Goal: Browse casually: Explore the website without a specific task or goal

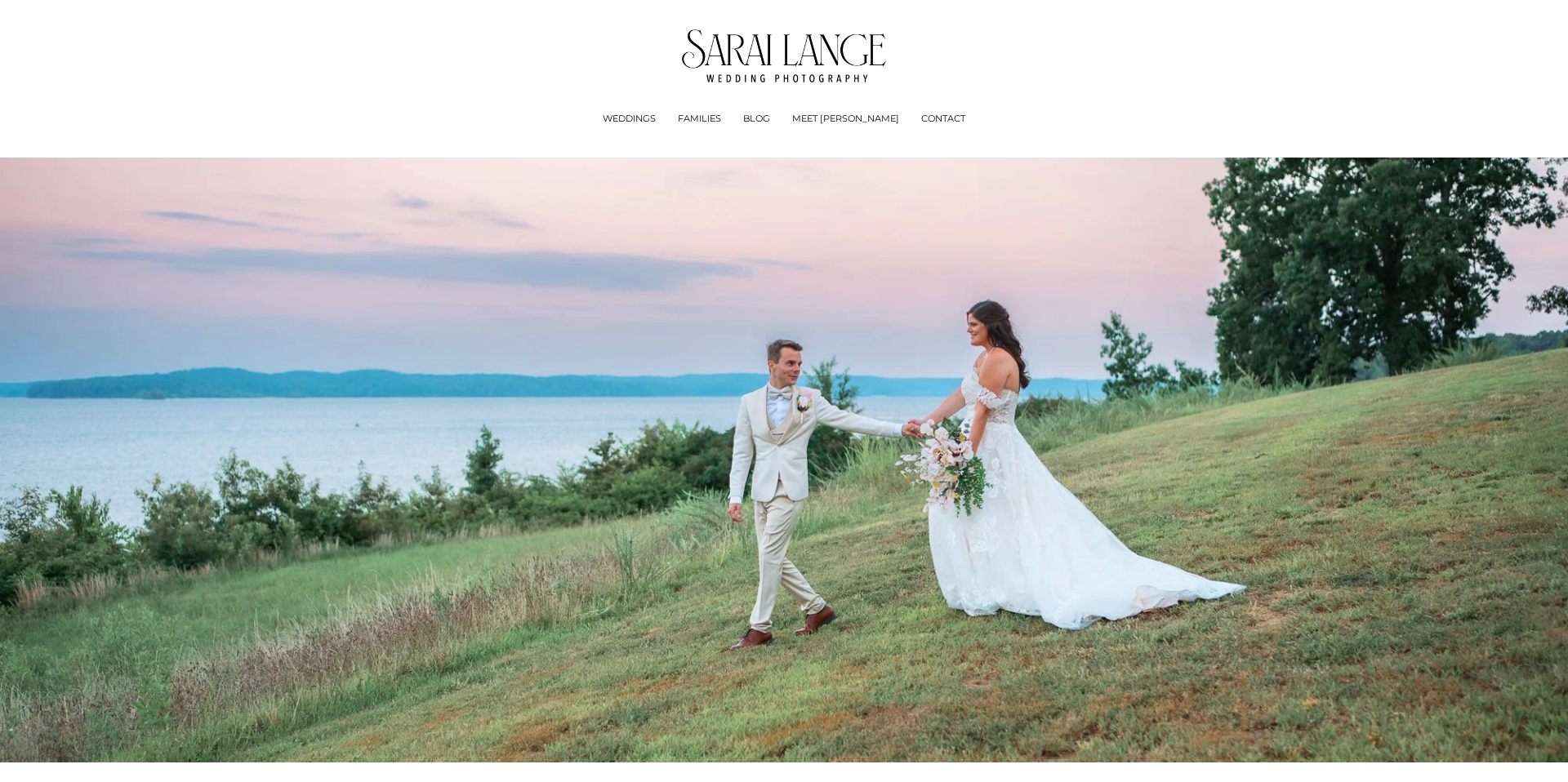
click at [0, 0] on span "Experience + Pricing" at bounding box center [0, 0] width 0 height 0
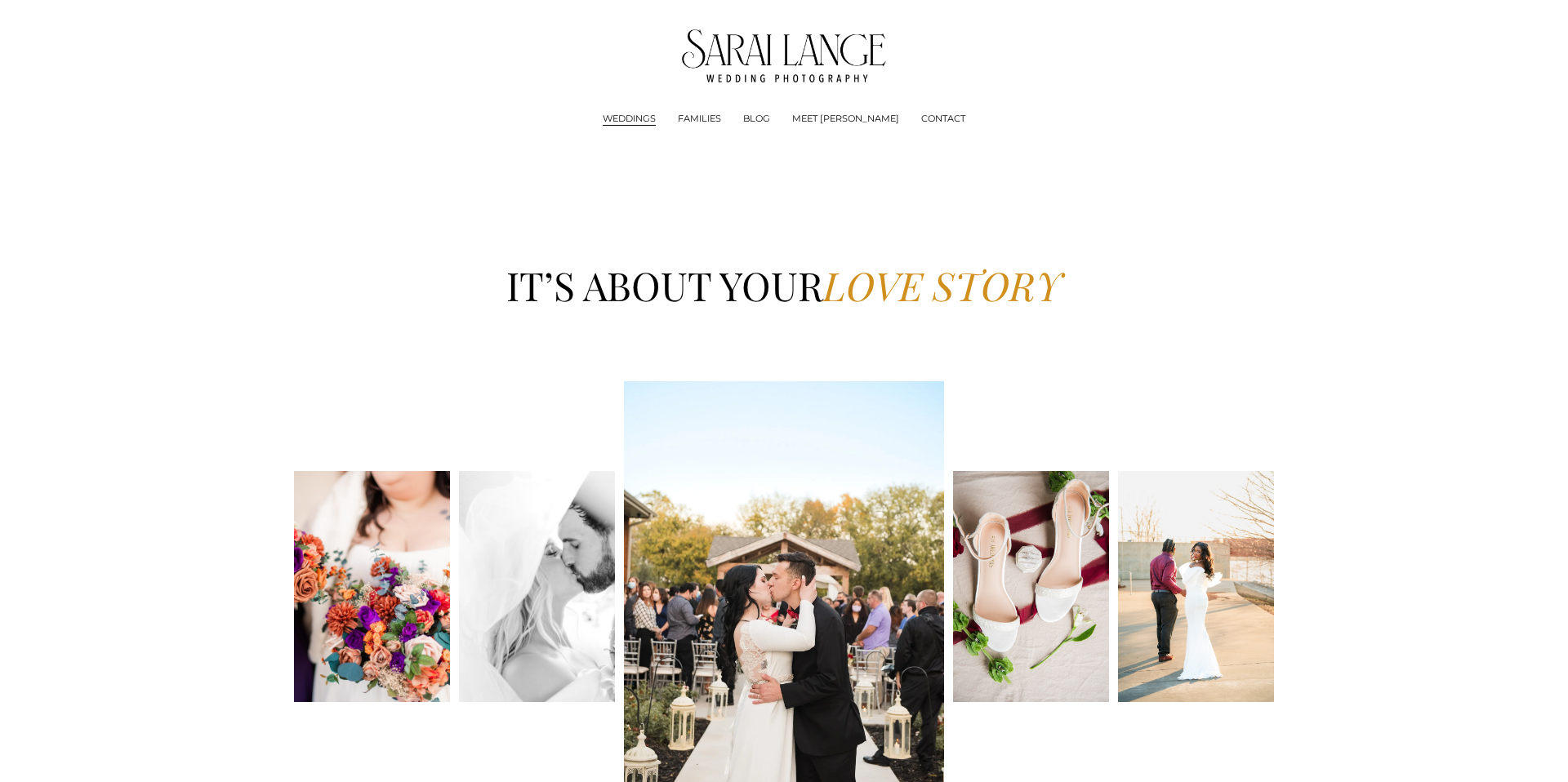
click at [0, 0] on span "Engagements Sessions" at bounding box center [0, 0] width 0 height 0
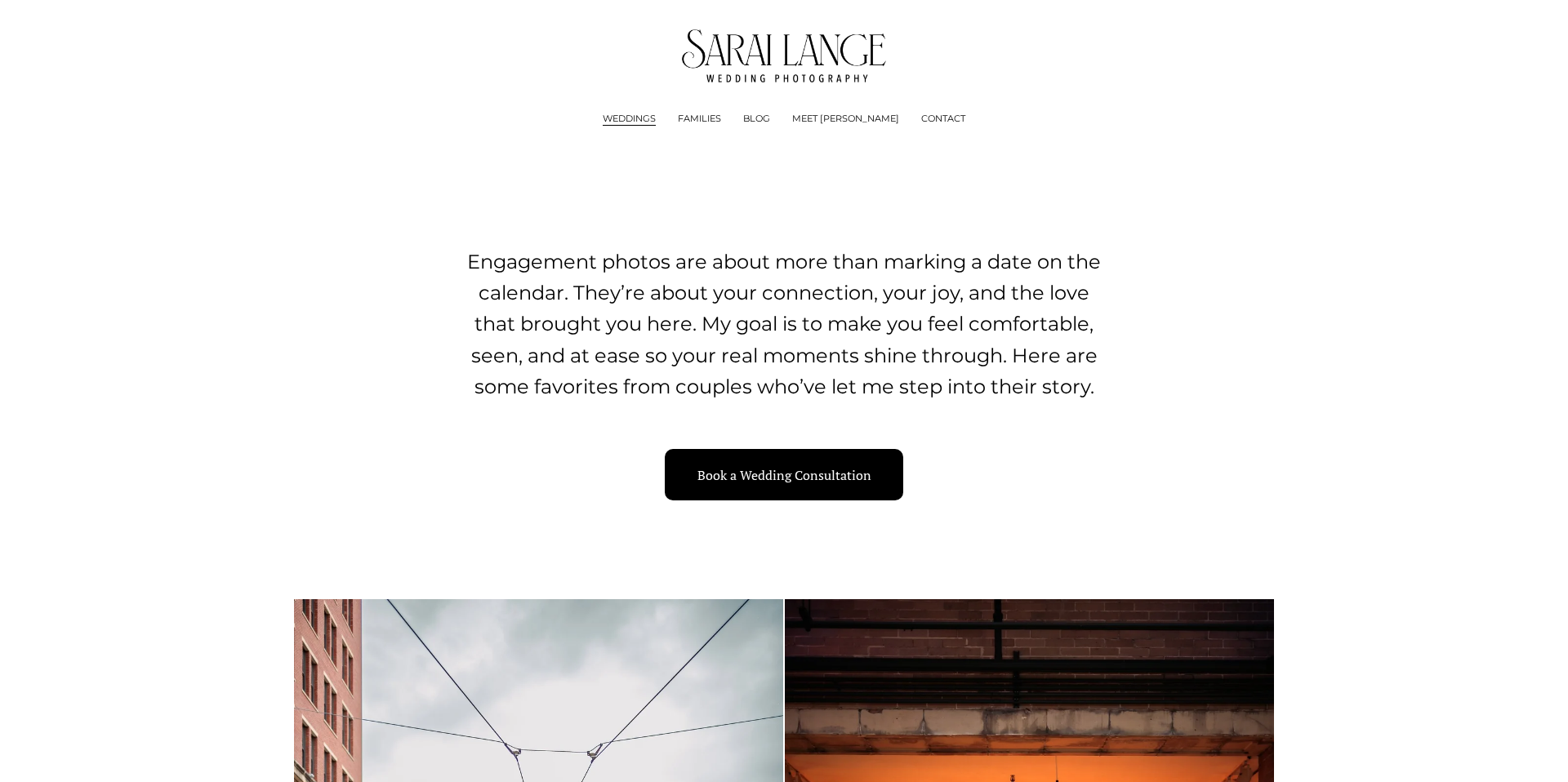
click at [721, 120] on link "FAMILIES" at bounding box center [700, 118] width 43 height 17
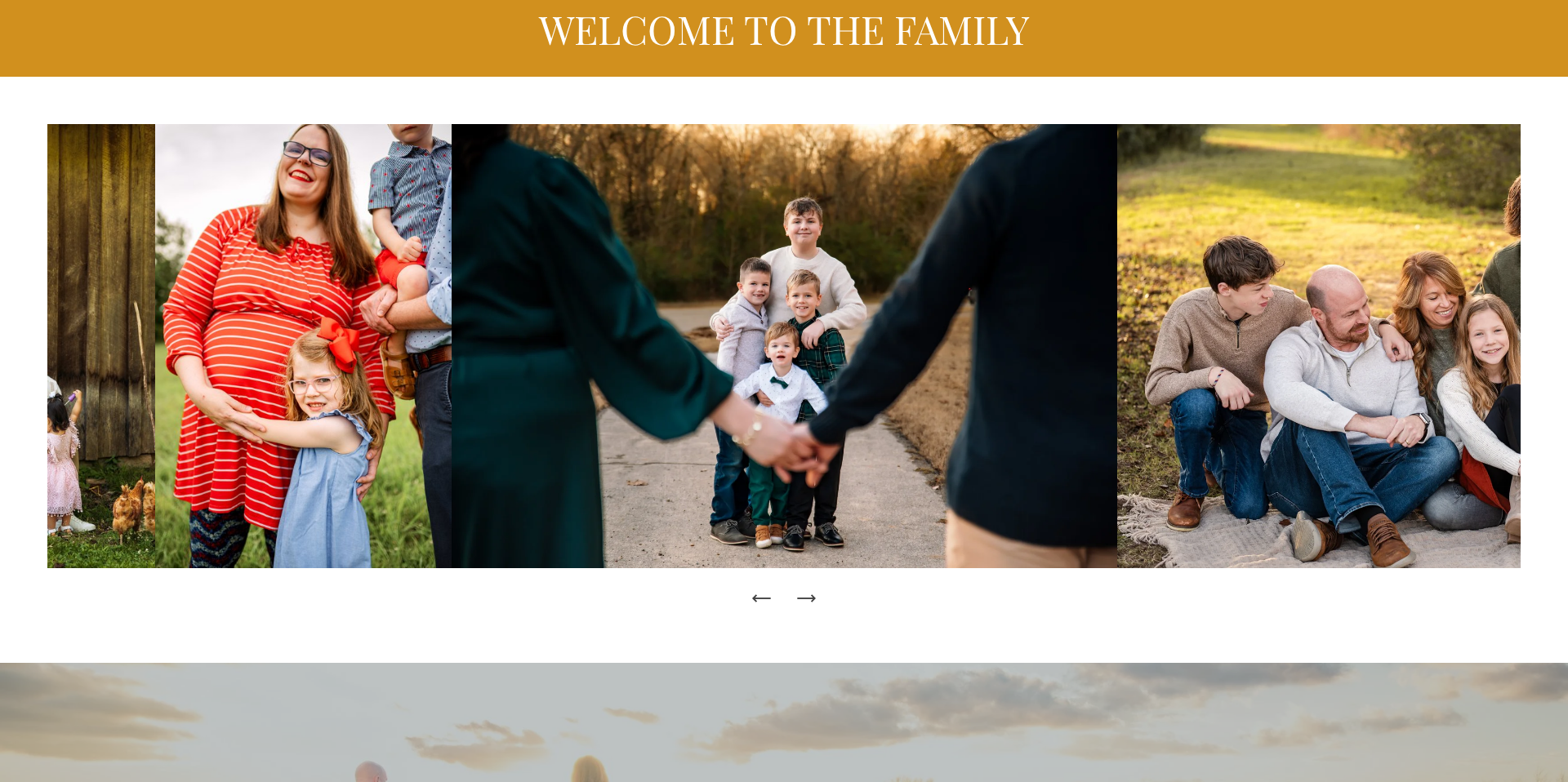
scroll to position [183, 0]
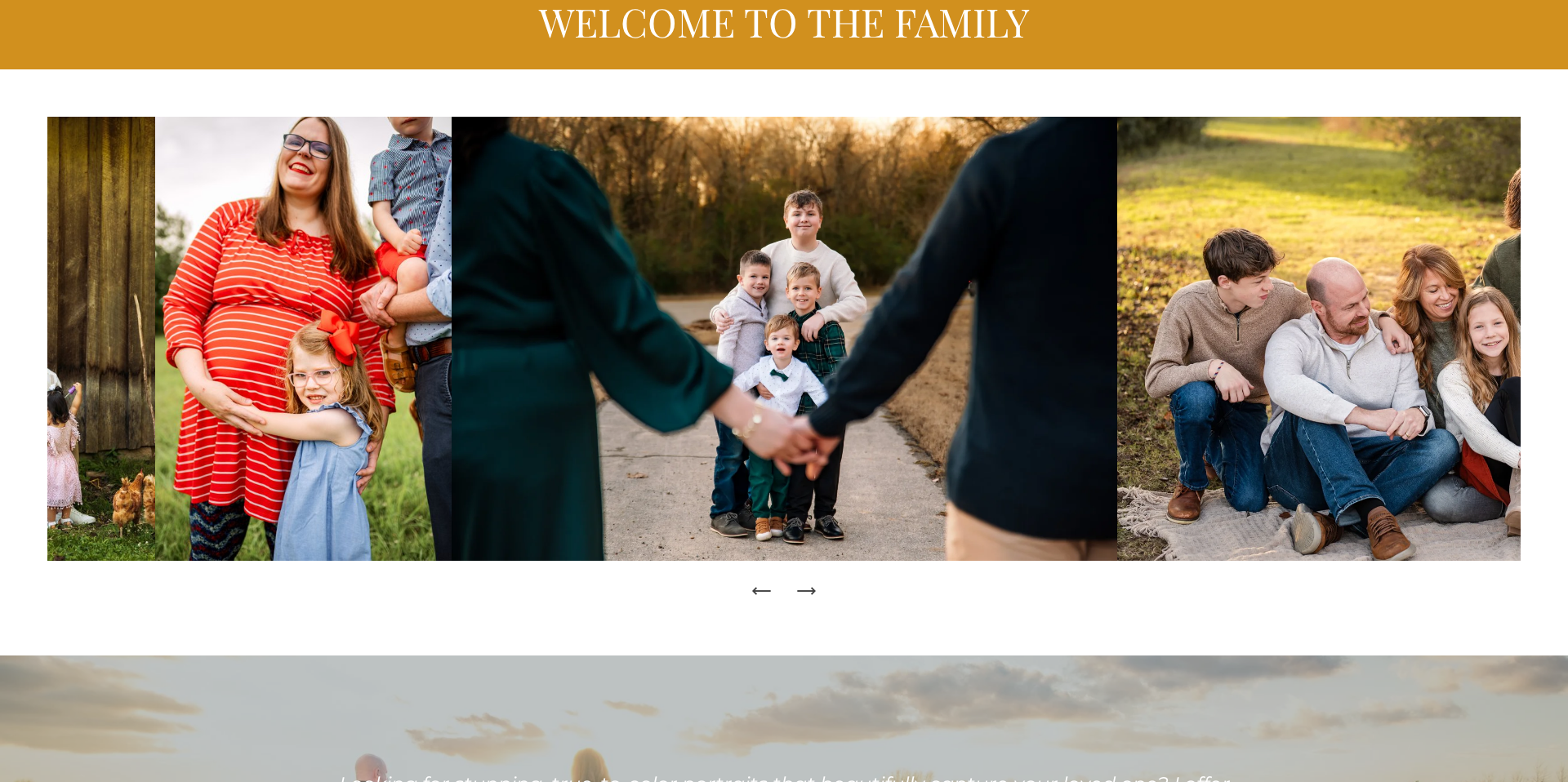
click at [800, 588] on icon "Next Slide" at bounding box center [806, 590] width 23 height 23
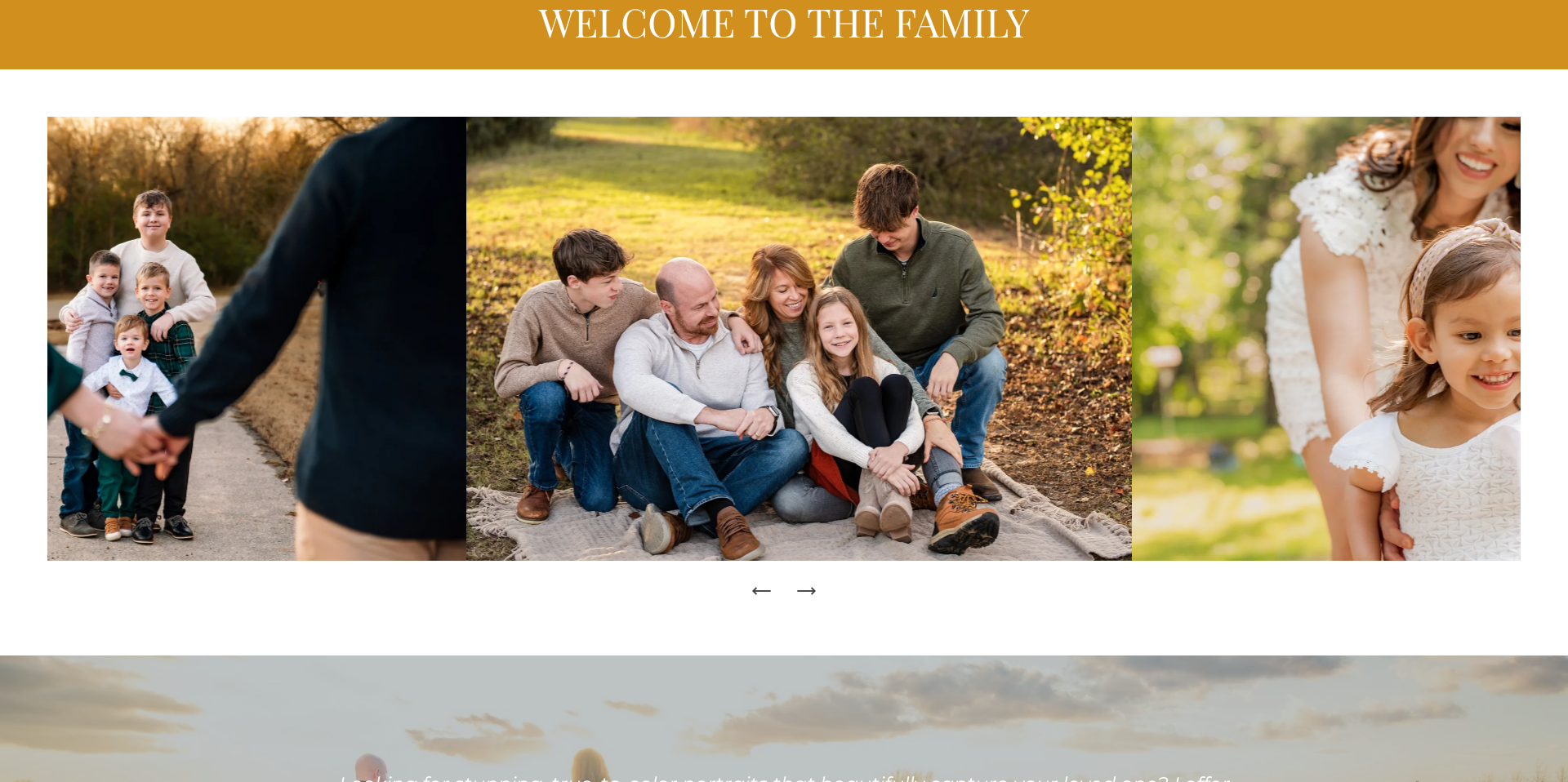
click at [805, 588] on icon "Next Slide" at bounding box center [806, 590] width 23 height 23
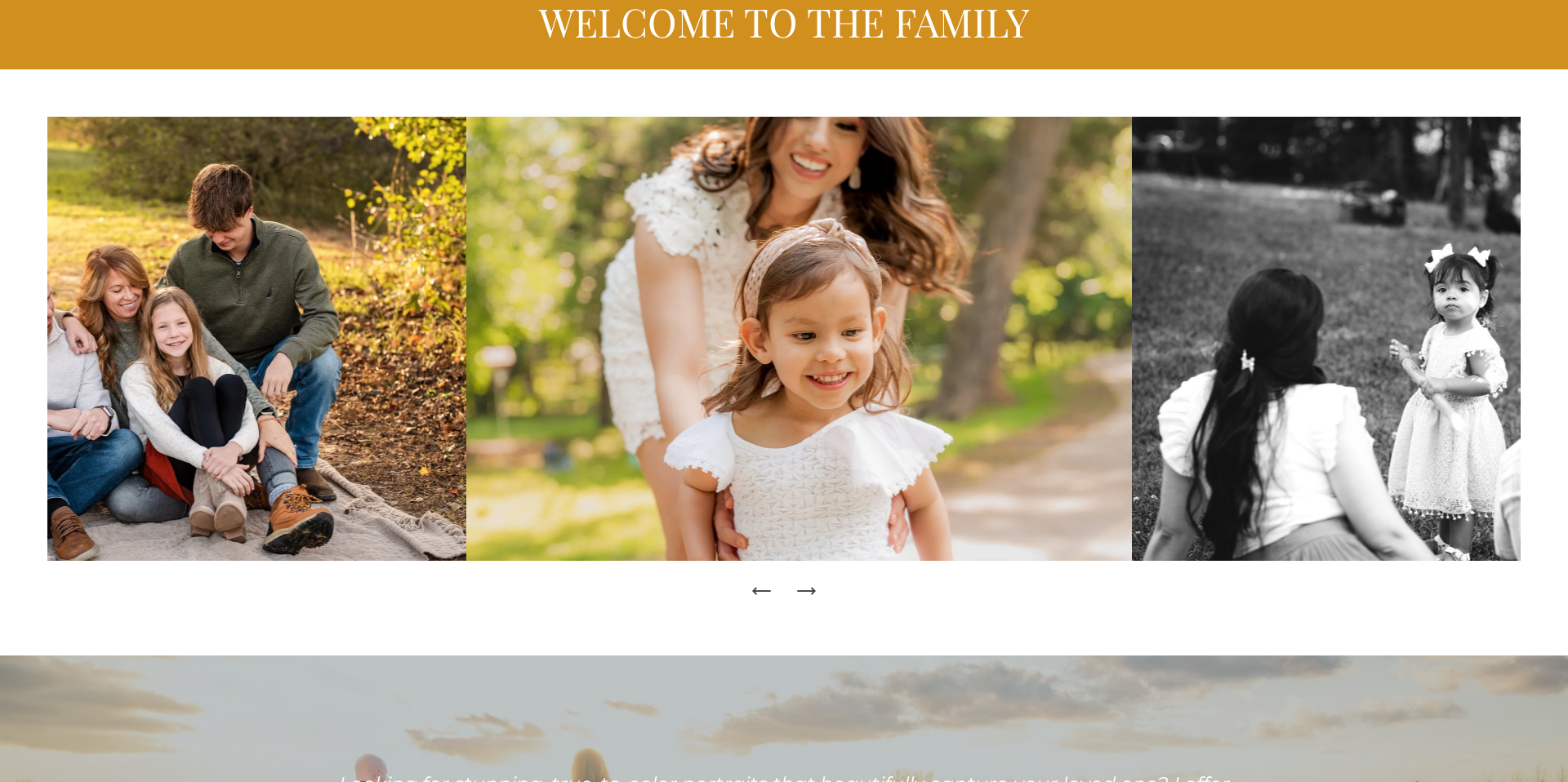
click at [808, 588] on icon "Next Slide" at bounding box center [806, 590] width 23 height 23
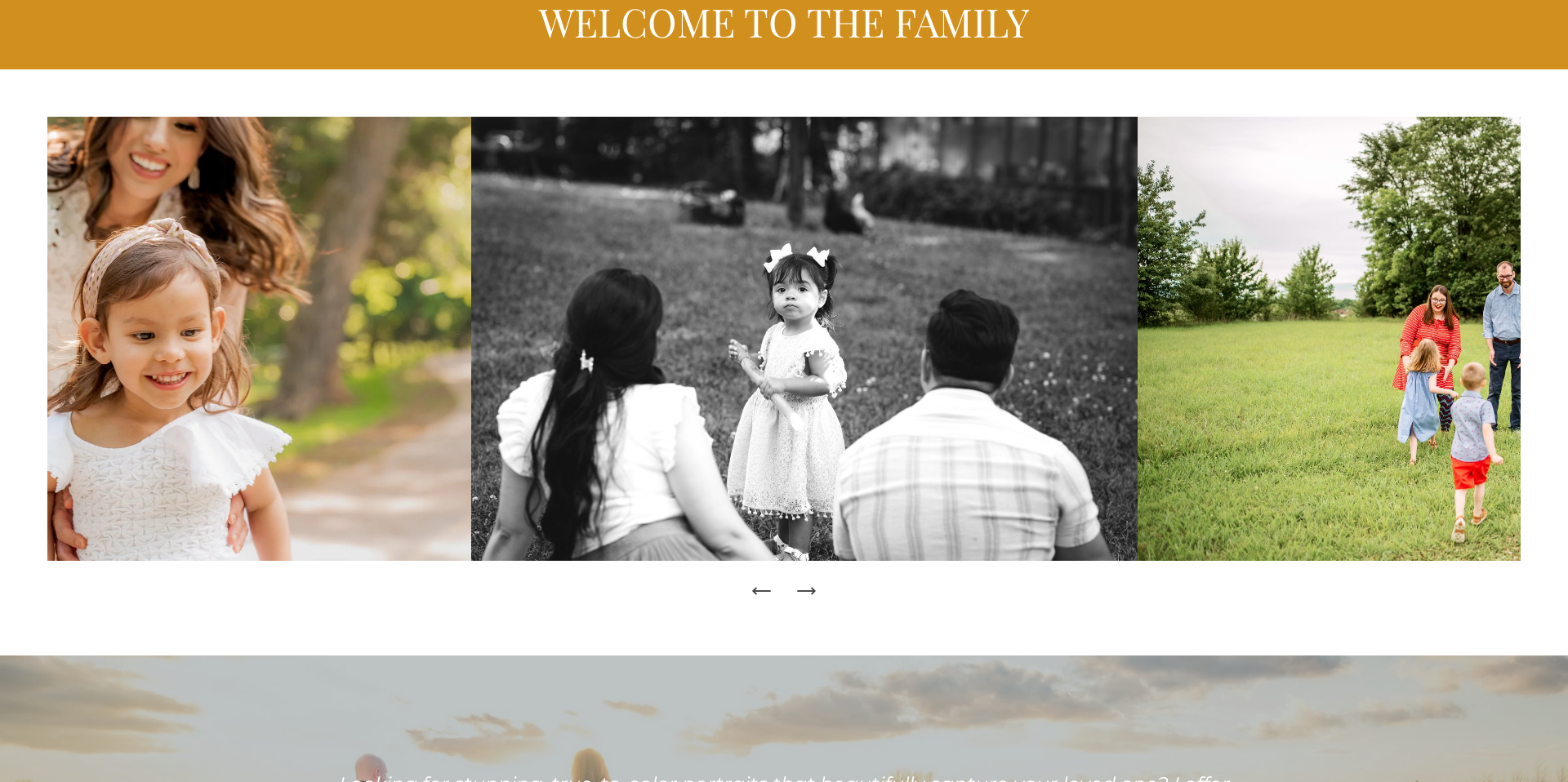
click at [808, 588] on icon "Next Slide" at bounding box center [806, 590] width 23 height 23
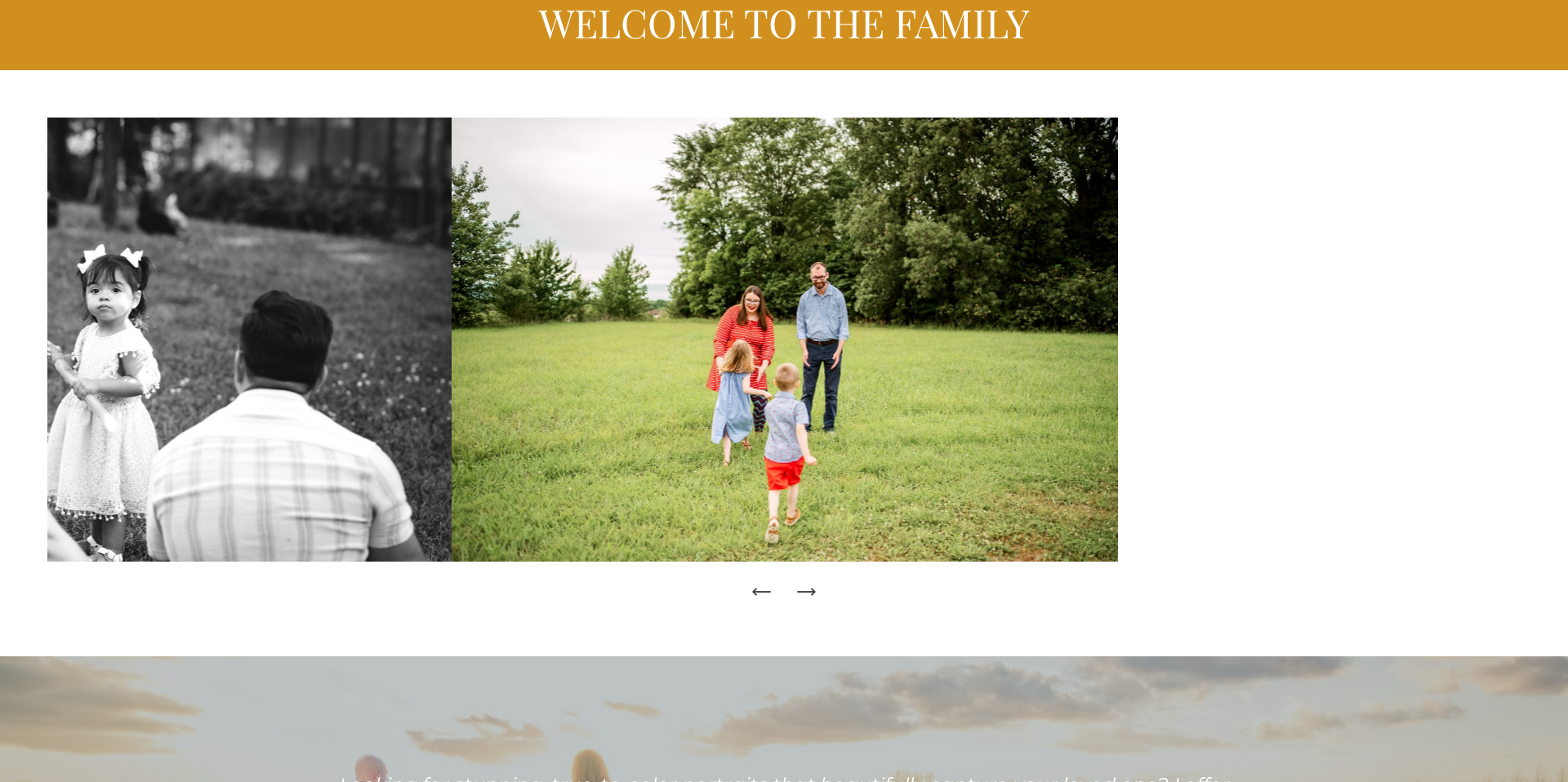
scroll to position [0, 0]
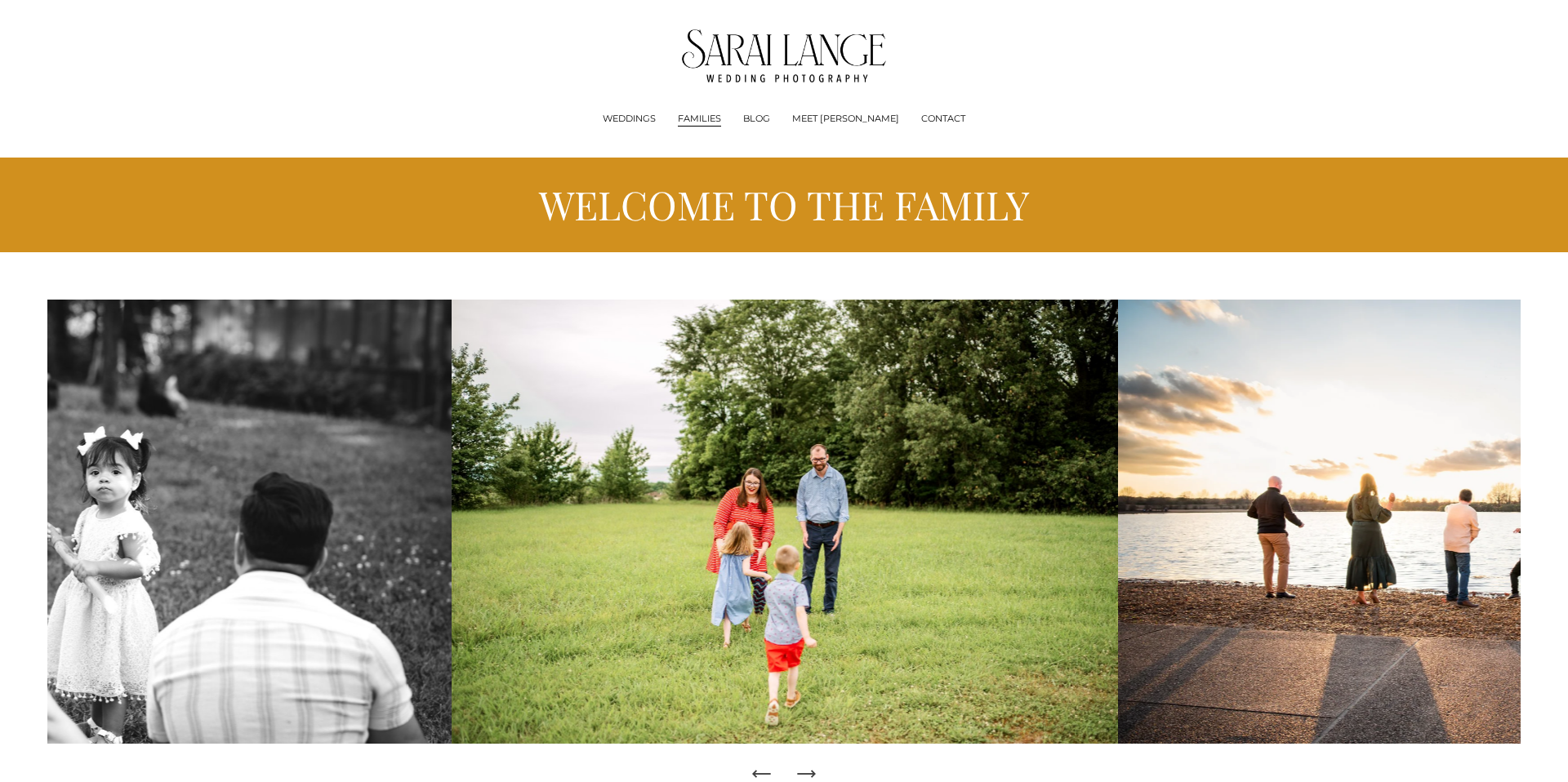
click at [806, 60] on img at bounding box center [784, 56] width 205 height 53
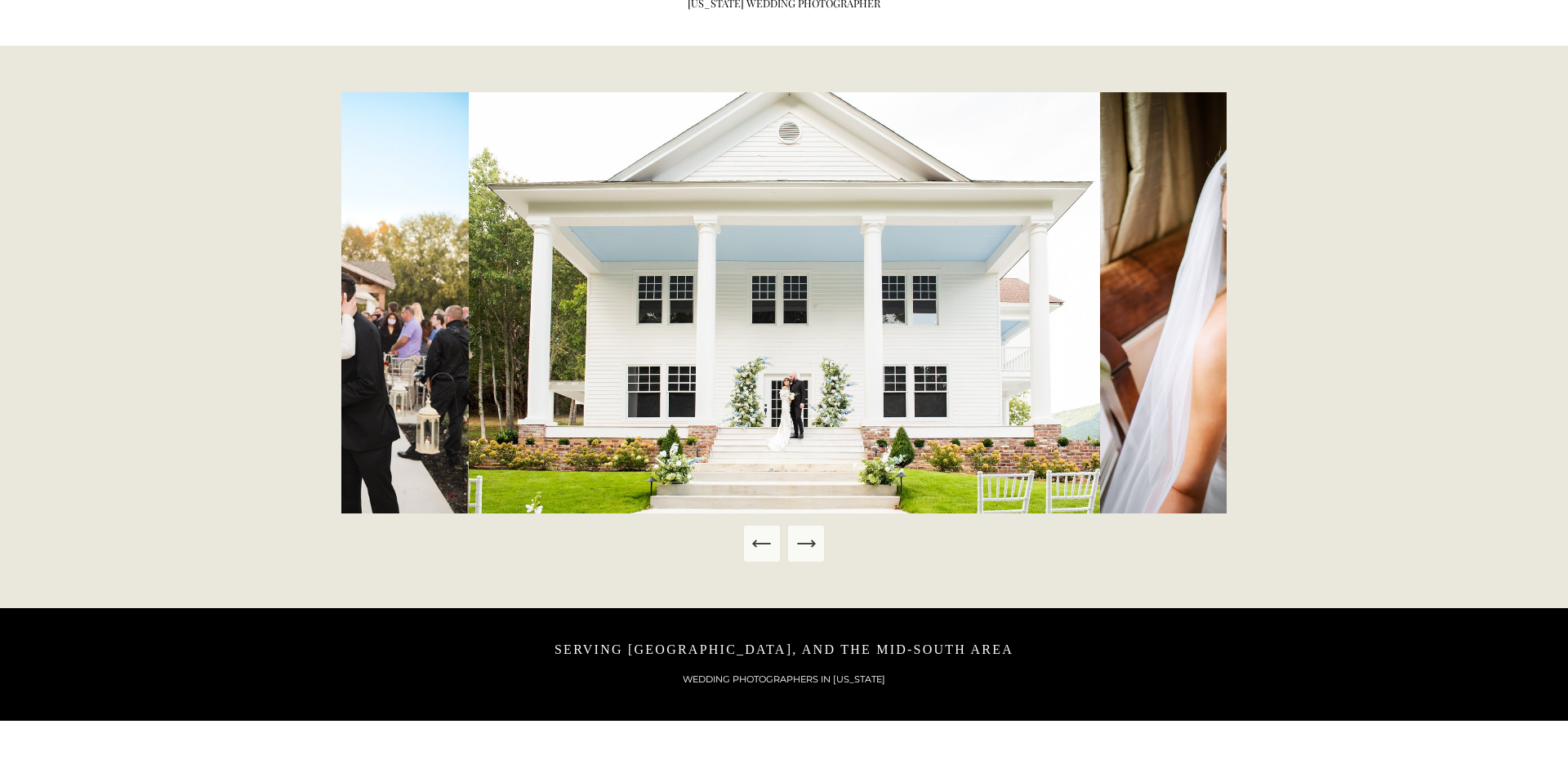
scroll to position [863, 0]
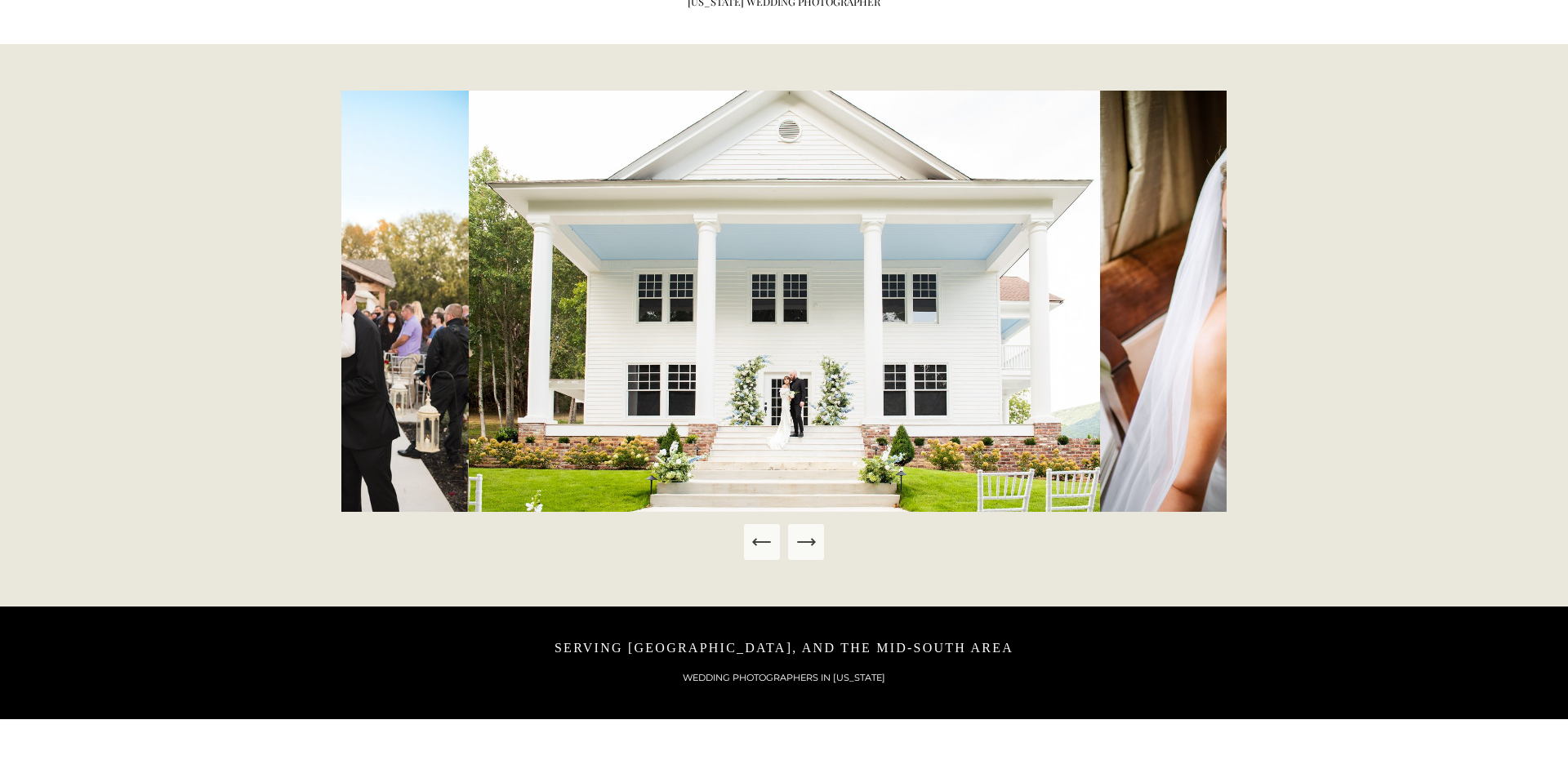
click at [812, 536] on icon "Next Slide" at bounding box center [806, 541] width 23 height 23
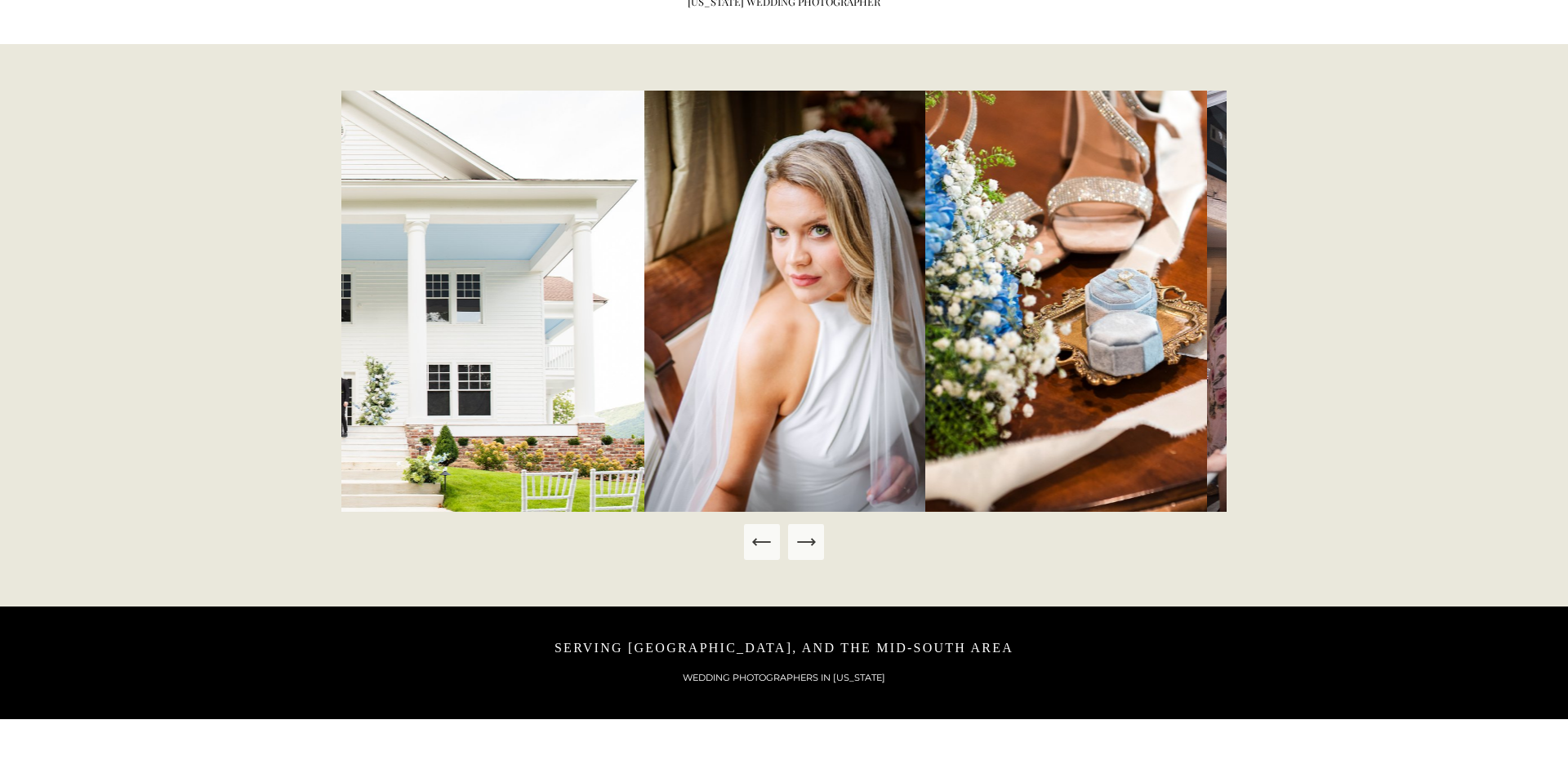
click at [812, 536] on icon "Next Slide" at bounding box center [806, 541] width 23 height 23
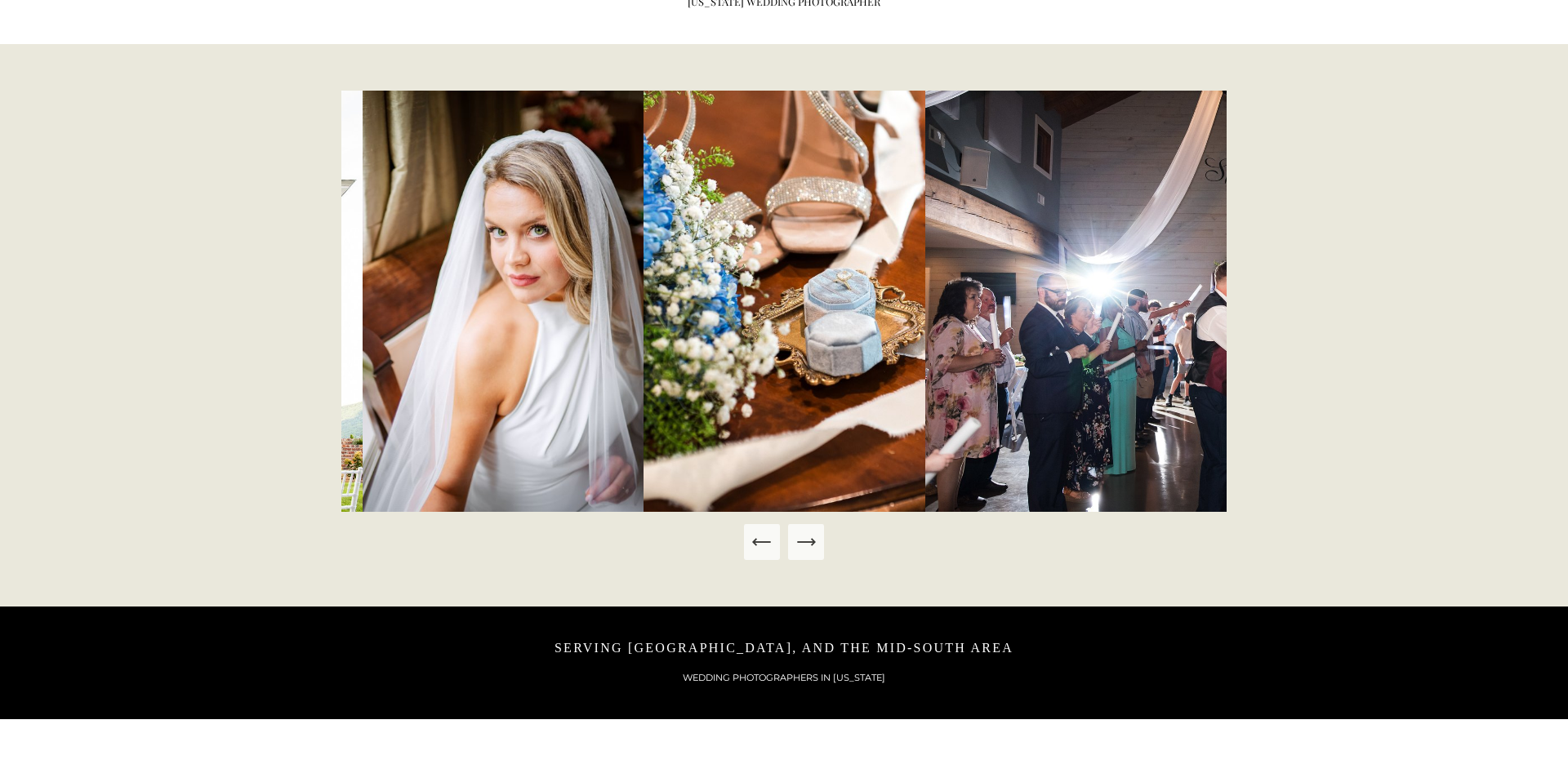
click at [812, 536] on icon "Next Slide" at bounding box center [806, 541] width 23 height 23
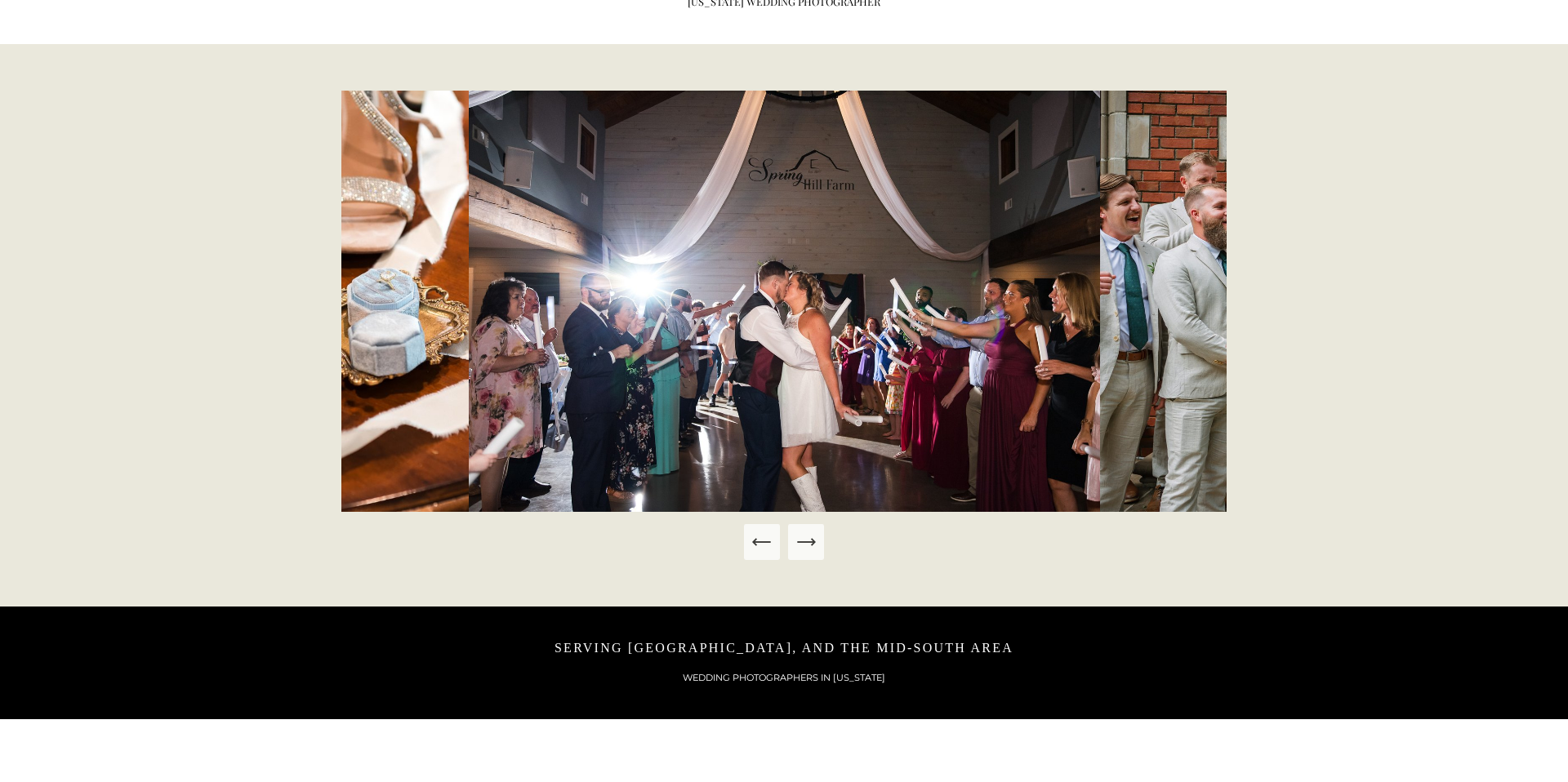
click at [812, 536] on icon "Next Slide" at bounding box center [806, 541] width 23 height 23
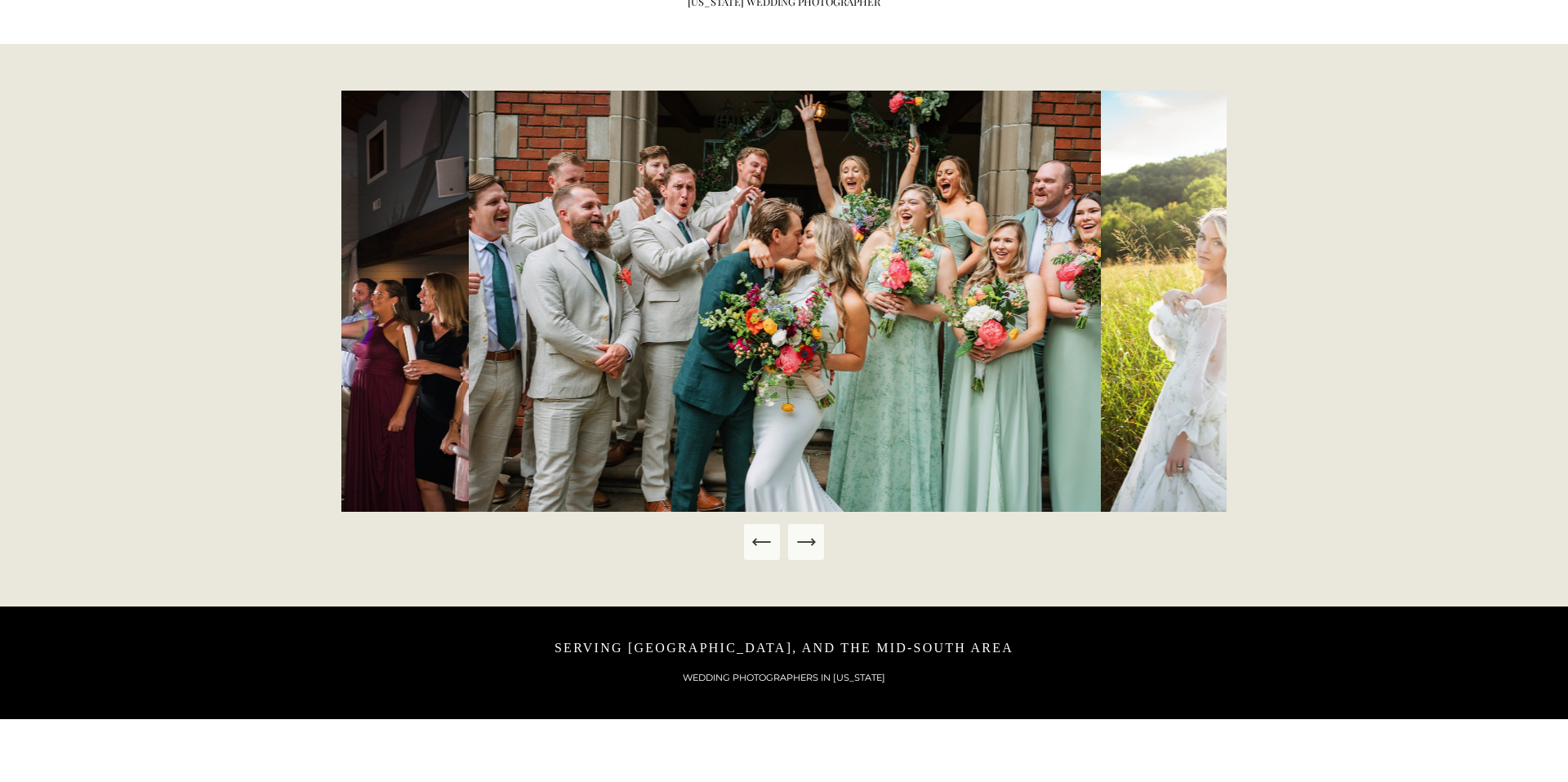
click at [812, 536] on icon "Next Slide" at bounding box center [806, 541] width 23 height 23
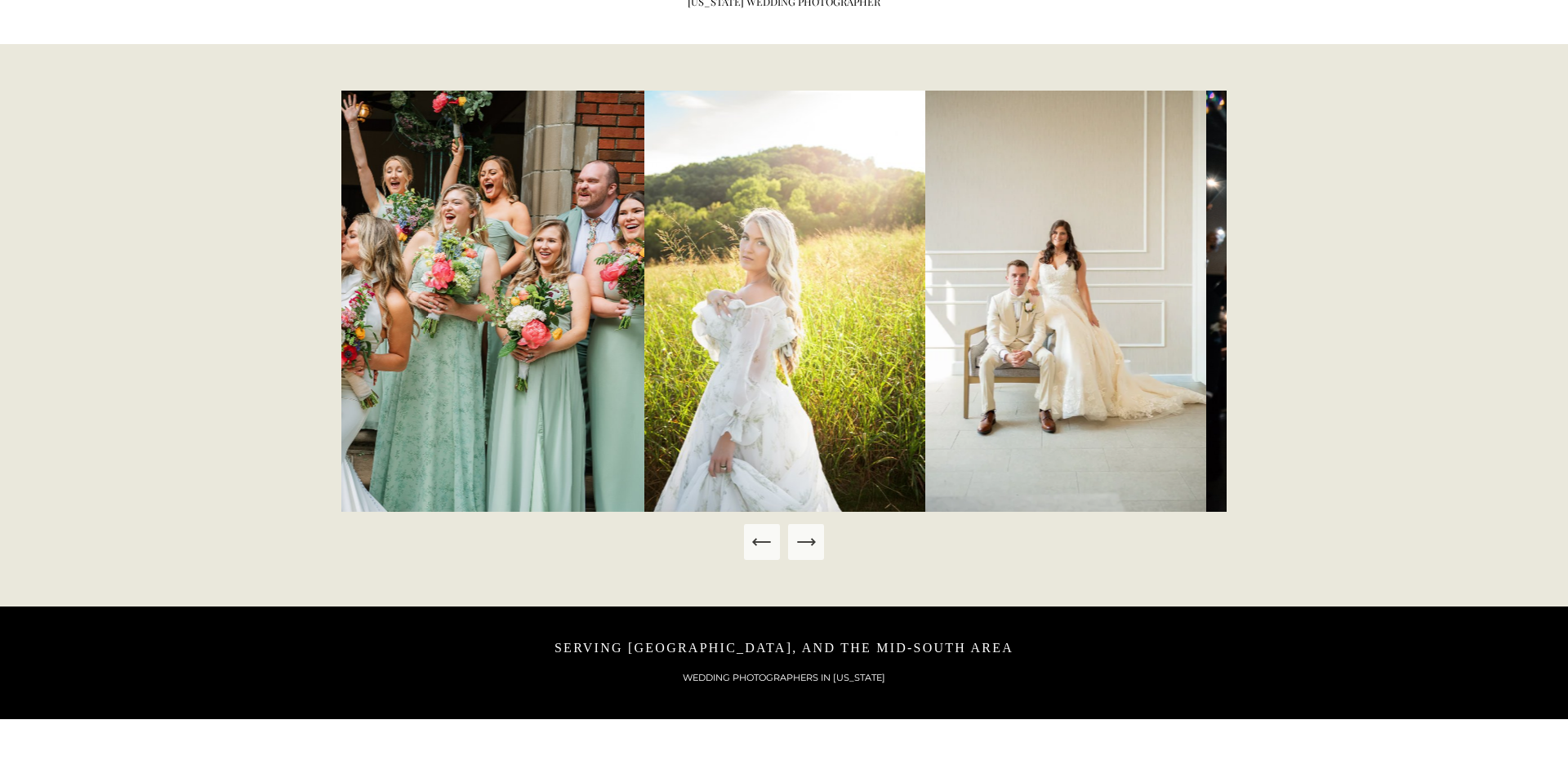
click at [812, 536] on icon "Next Slide" at bounding box center [806, 541] width 23 height 23
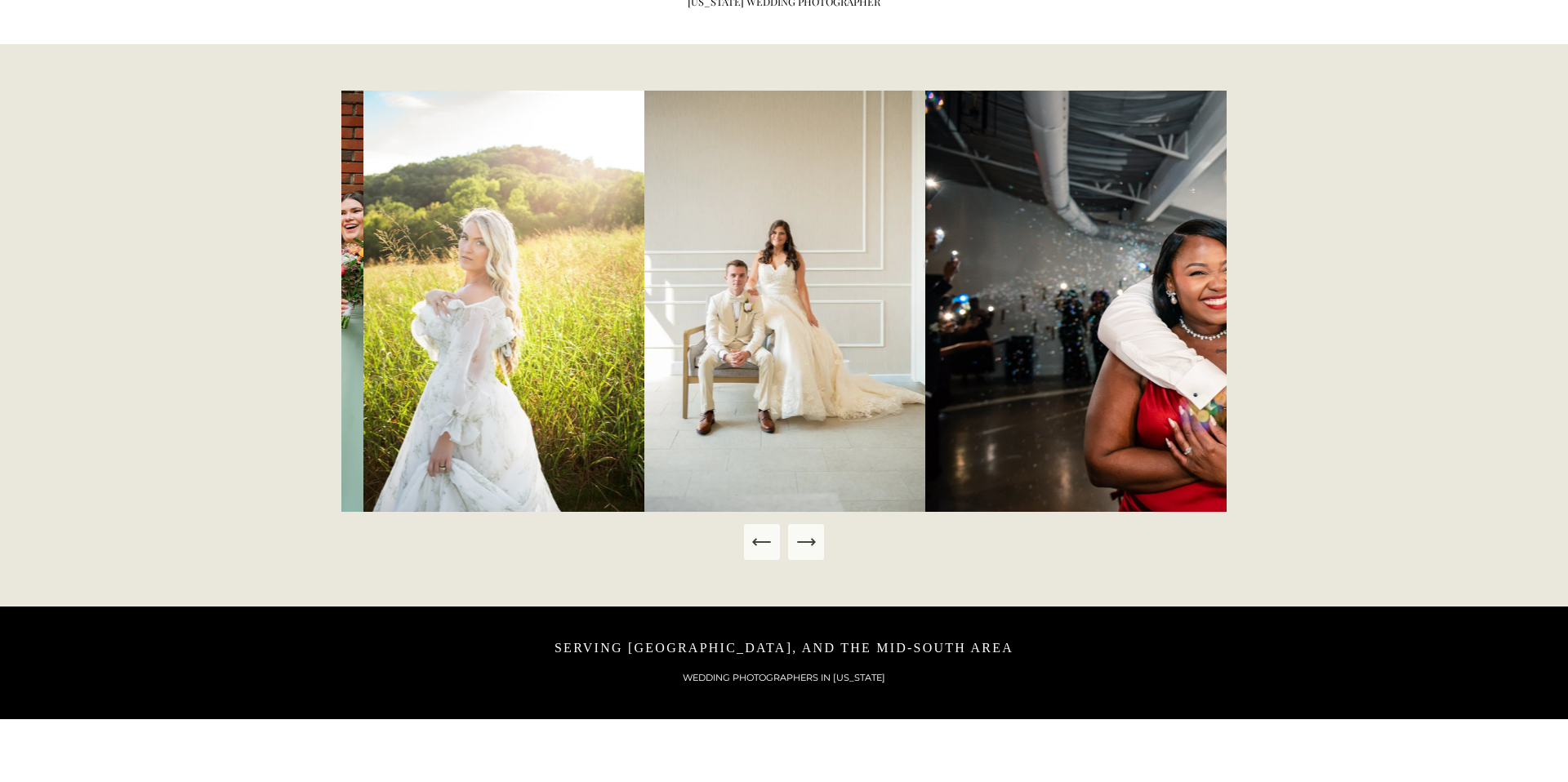
click at [812, 536] on icon "Next Slide" at bounding box center [806, 541] width 23 height 23
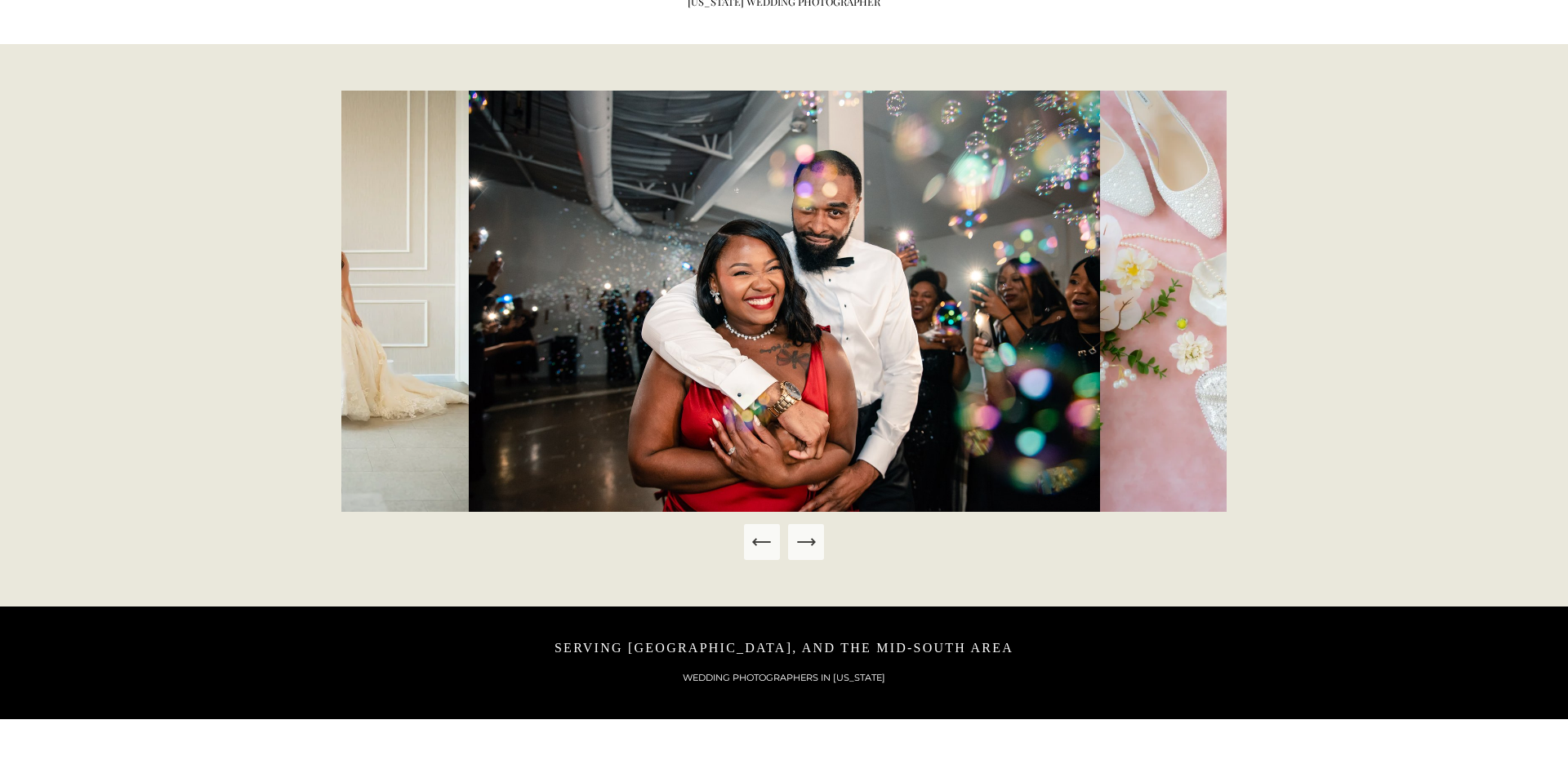
click at [812, 536] on icon "Next Slide" at bounding box center [806, 541] width 23 height 23
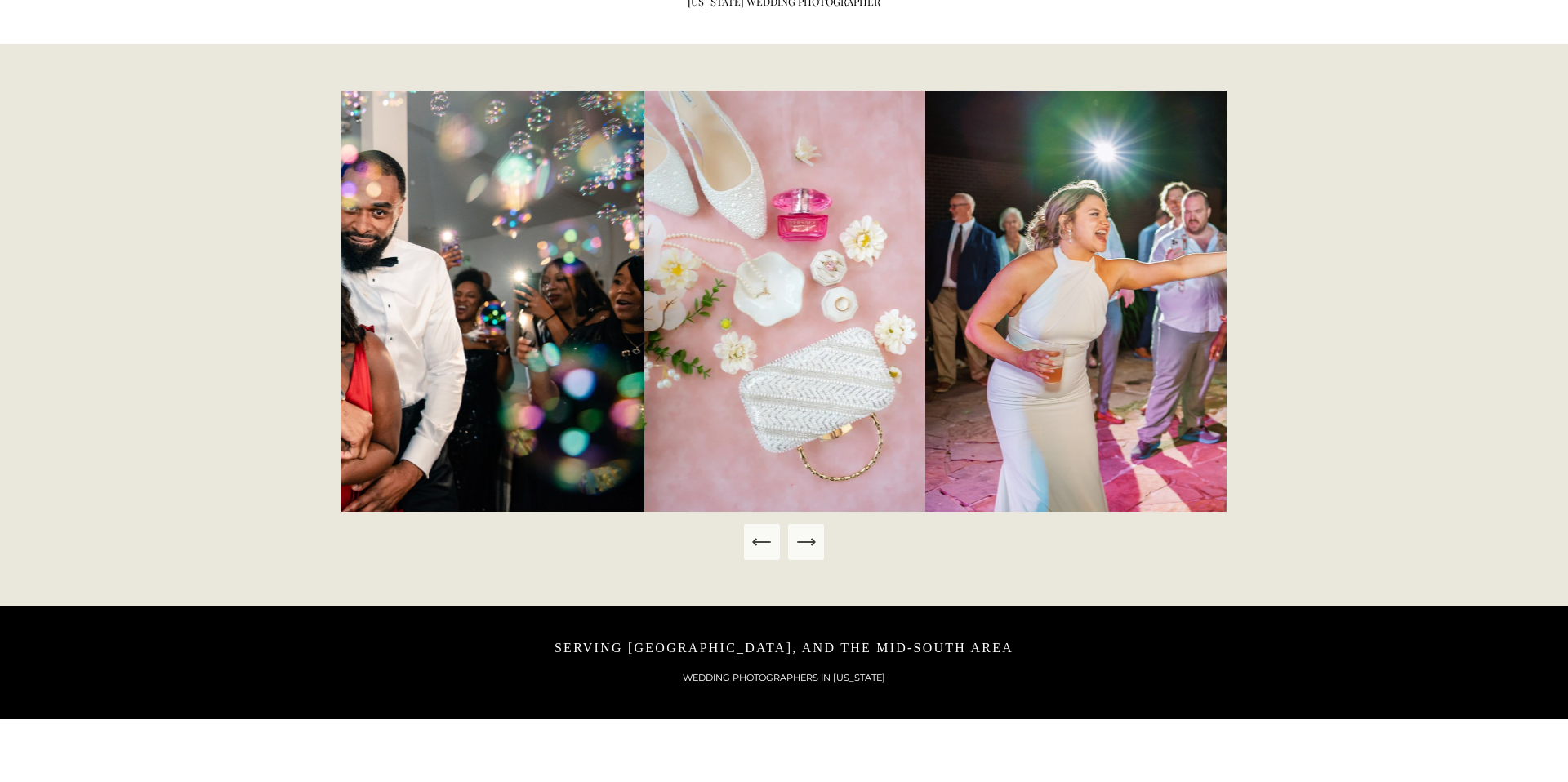
click at [812, 536] on icon "Next Slide" at bounding box center [806, 541] width 23 height 23
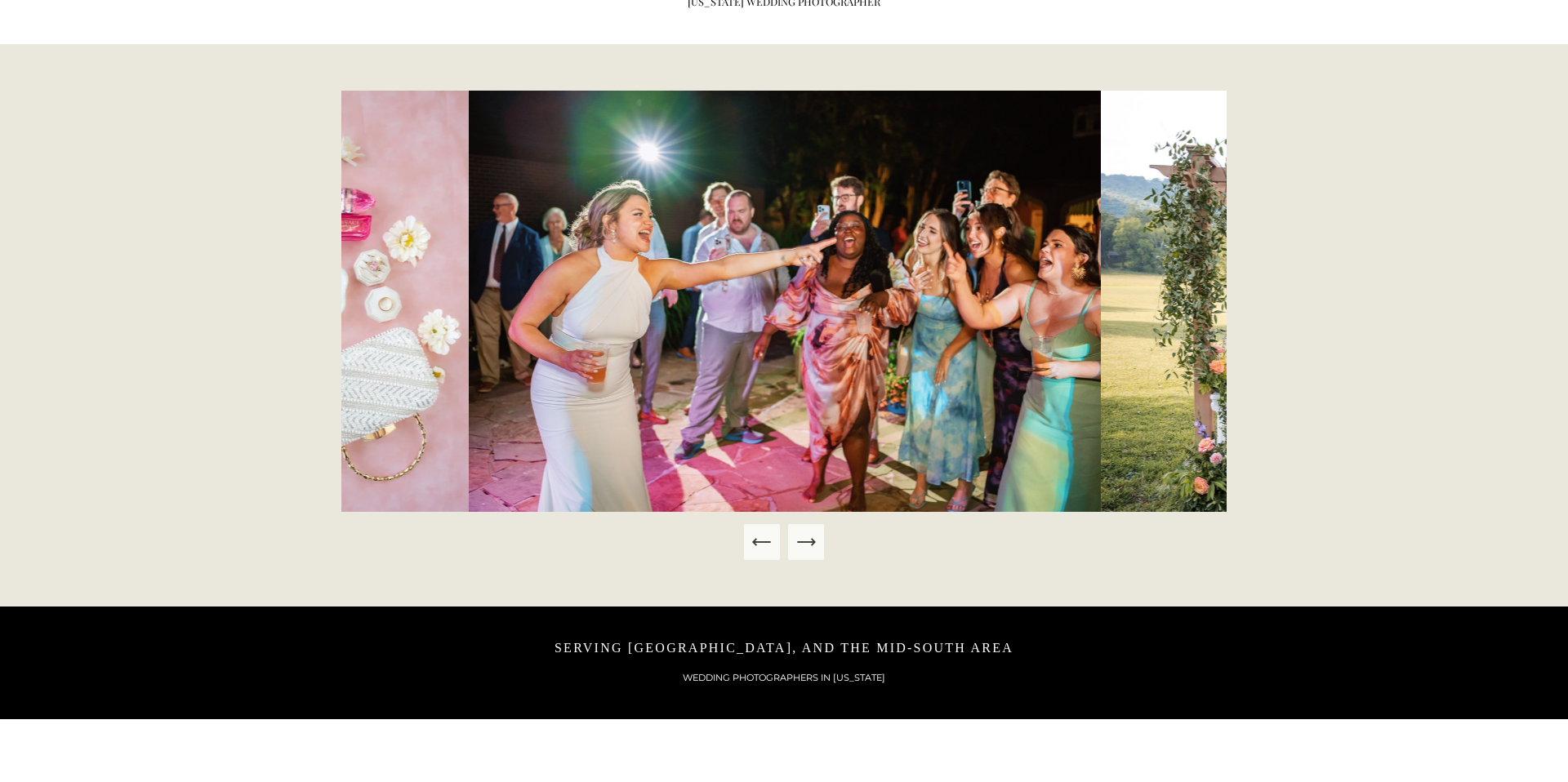
click at [812, 536] on icon "Next Slide" at bounding box center [806, 541] width 23 height 23
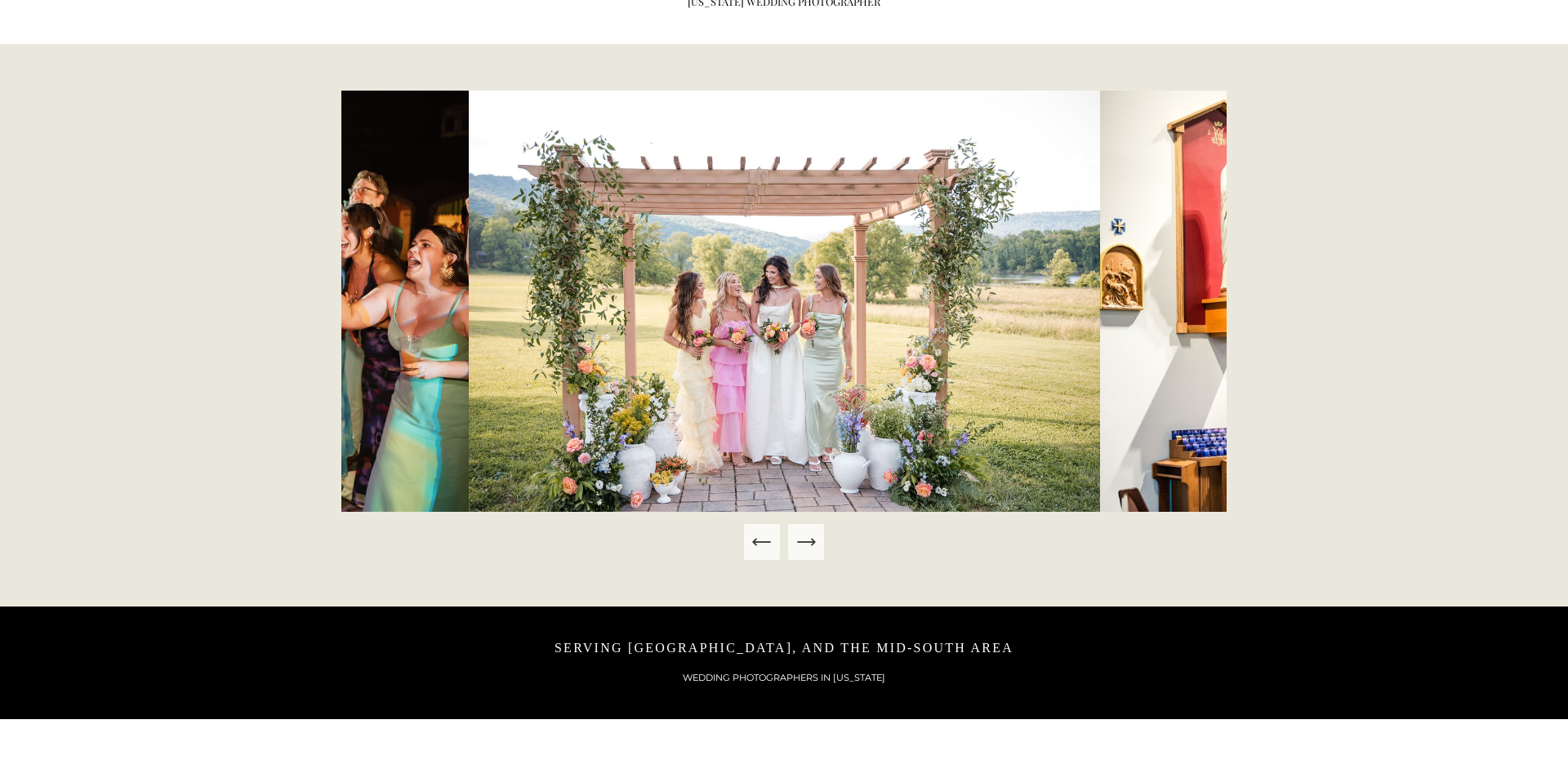
click at [812, 536] on icon "Next Slide" at bounding box center [806, 541] width 23 height 23
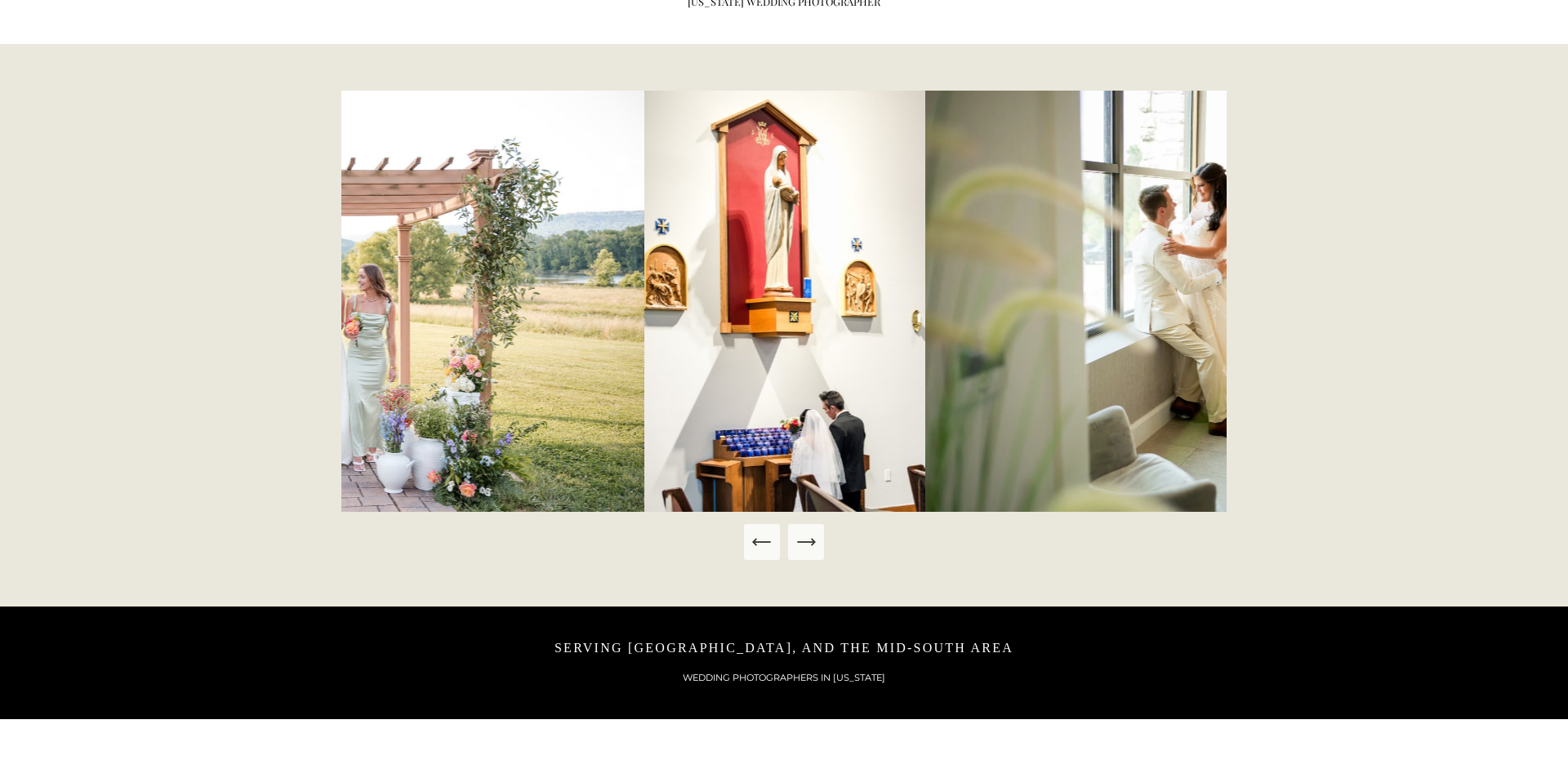
click at [812, 536] on icon "Next Slide" at bounding box center [806, 541] width 23 height 23
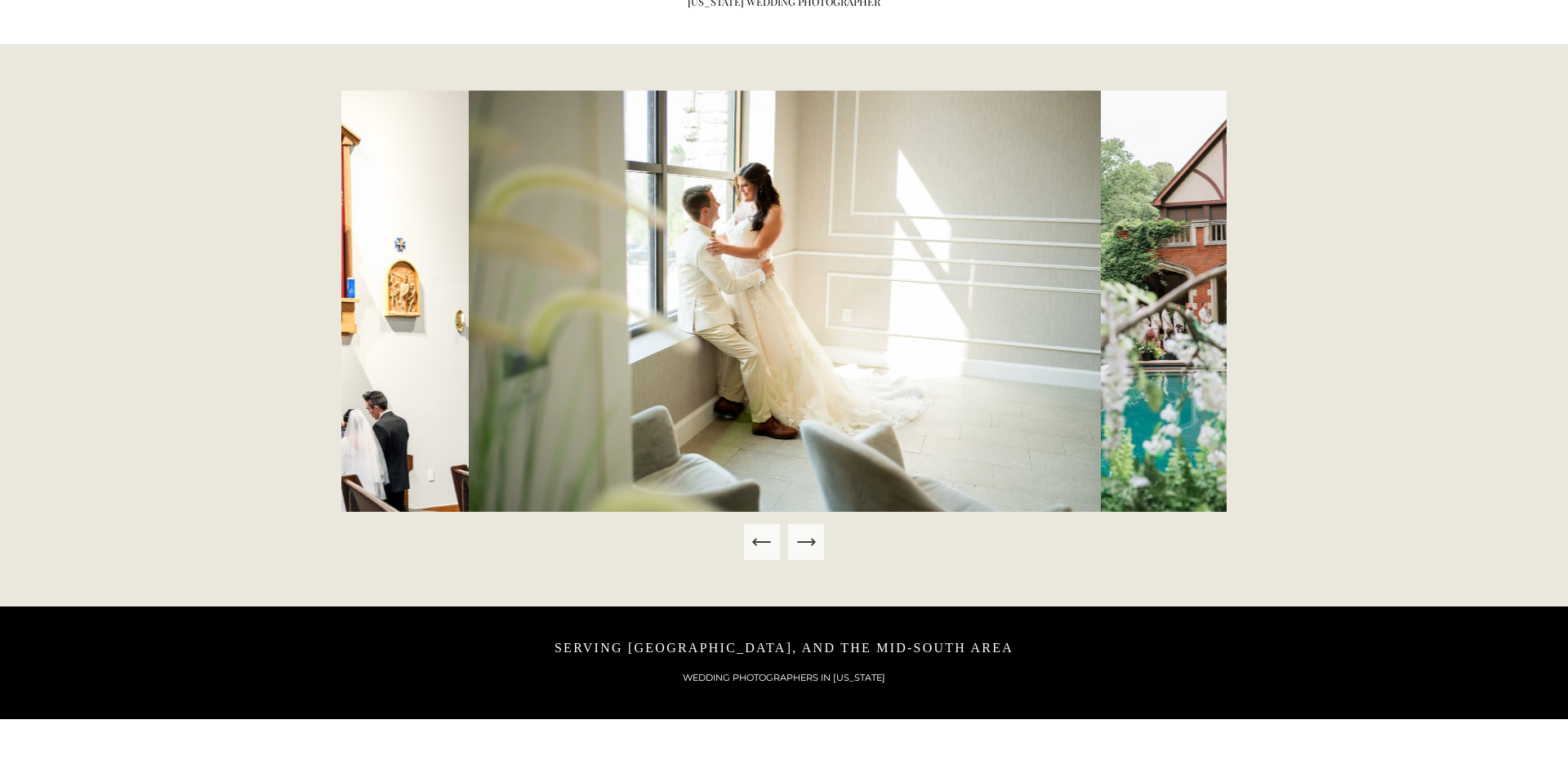
click at [812, 536] on icon "Next Slide" at bounding box center [806, 541] width 23 height 23
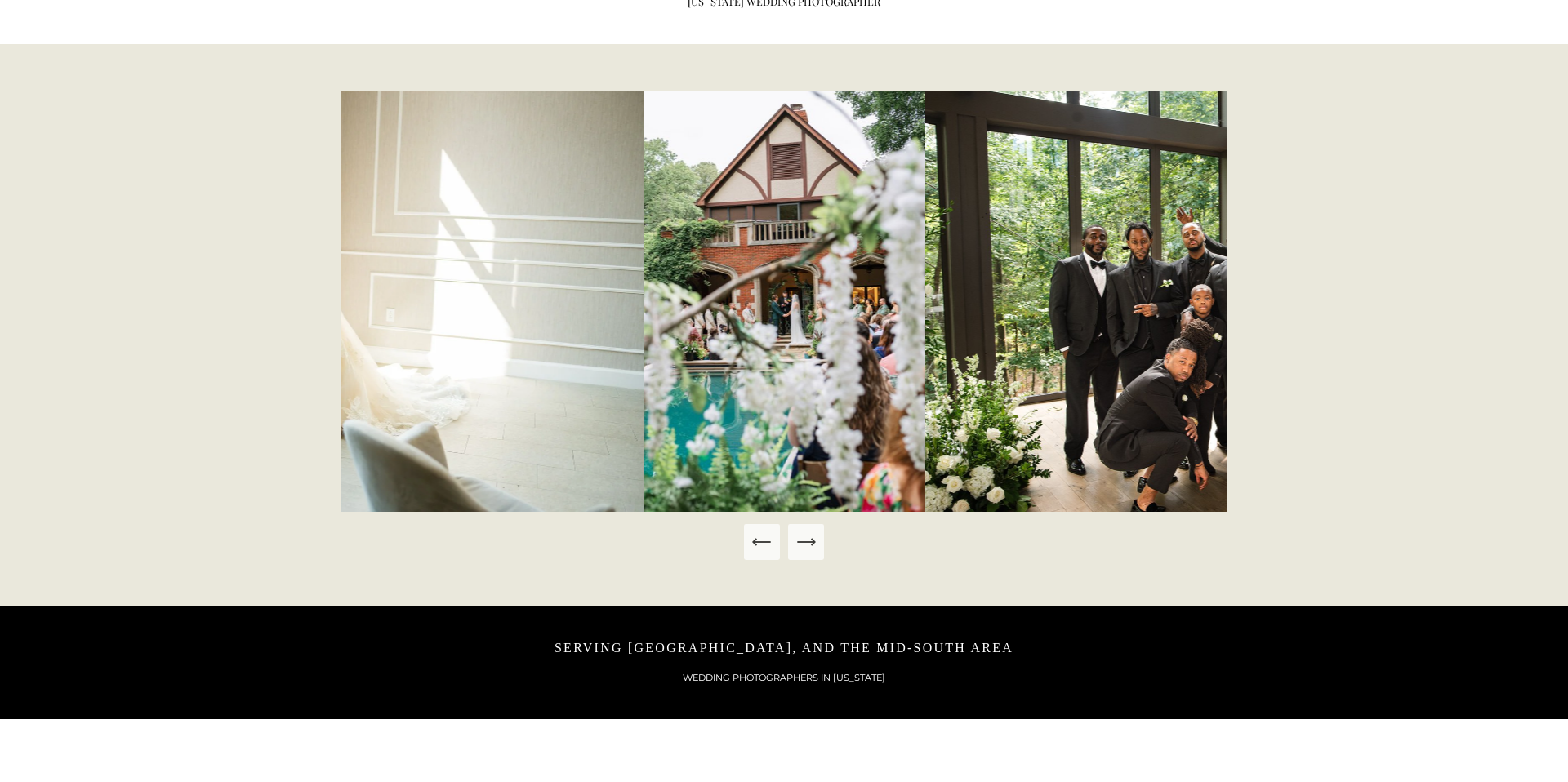
click at [812, 536] on icon "Next Slide" at bounding box center [806, 541] width 23 height 23
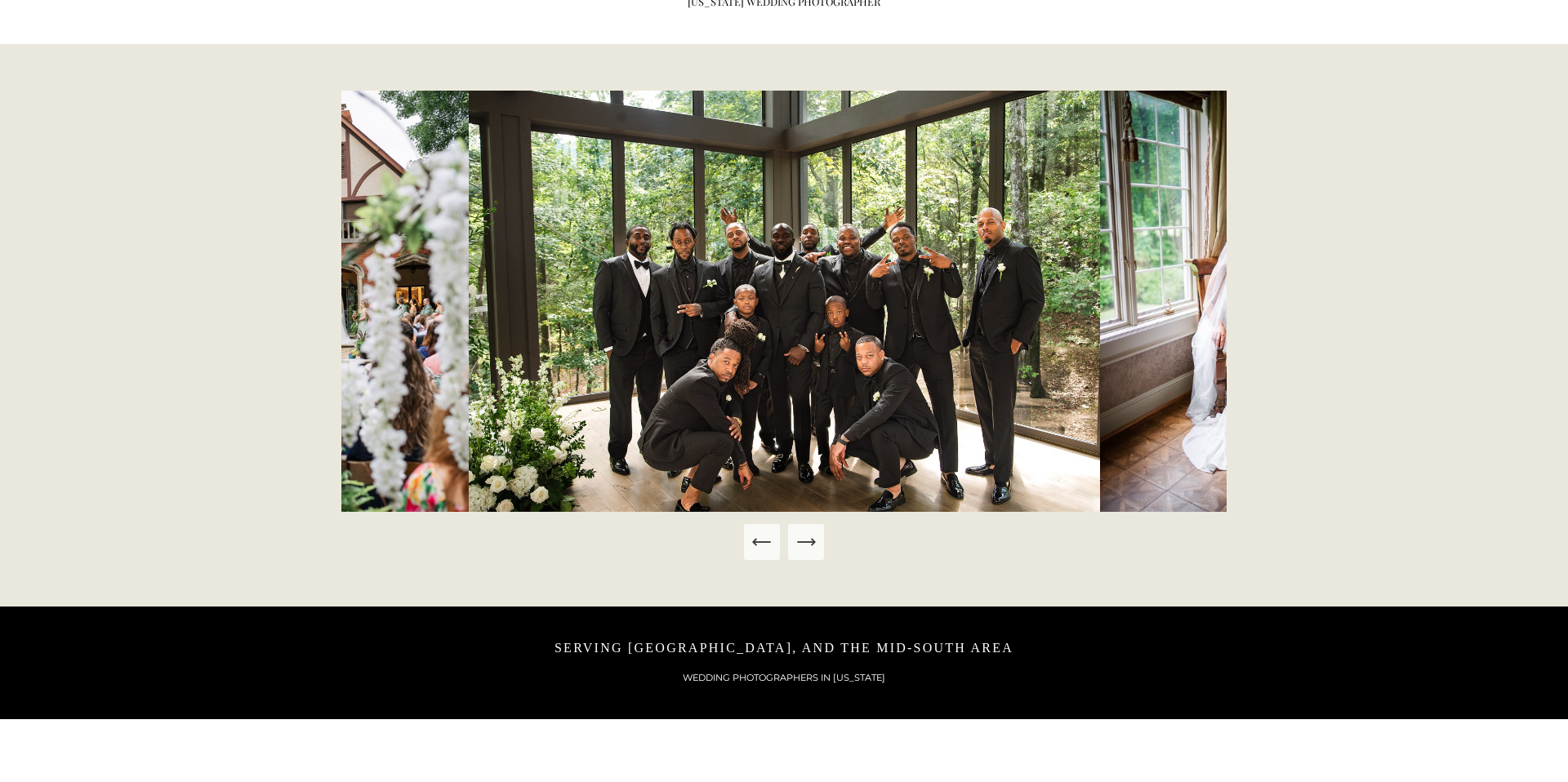
click at [812, 536] on icon "Next Slide" at bounding box center [806, 541] width 23 height 23
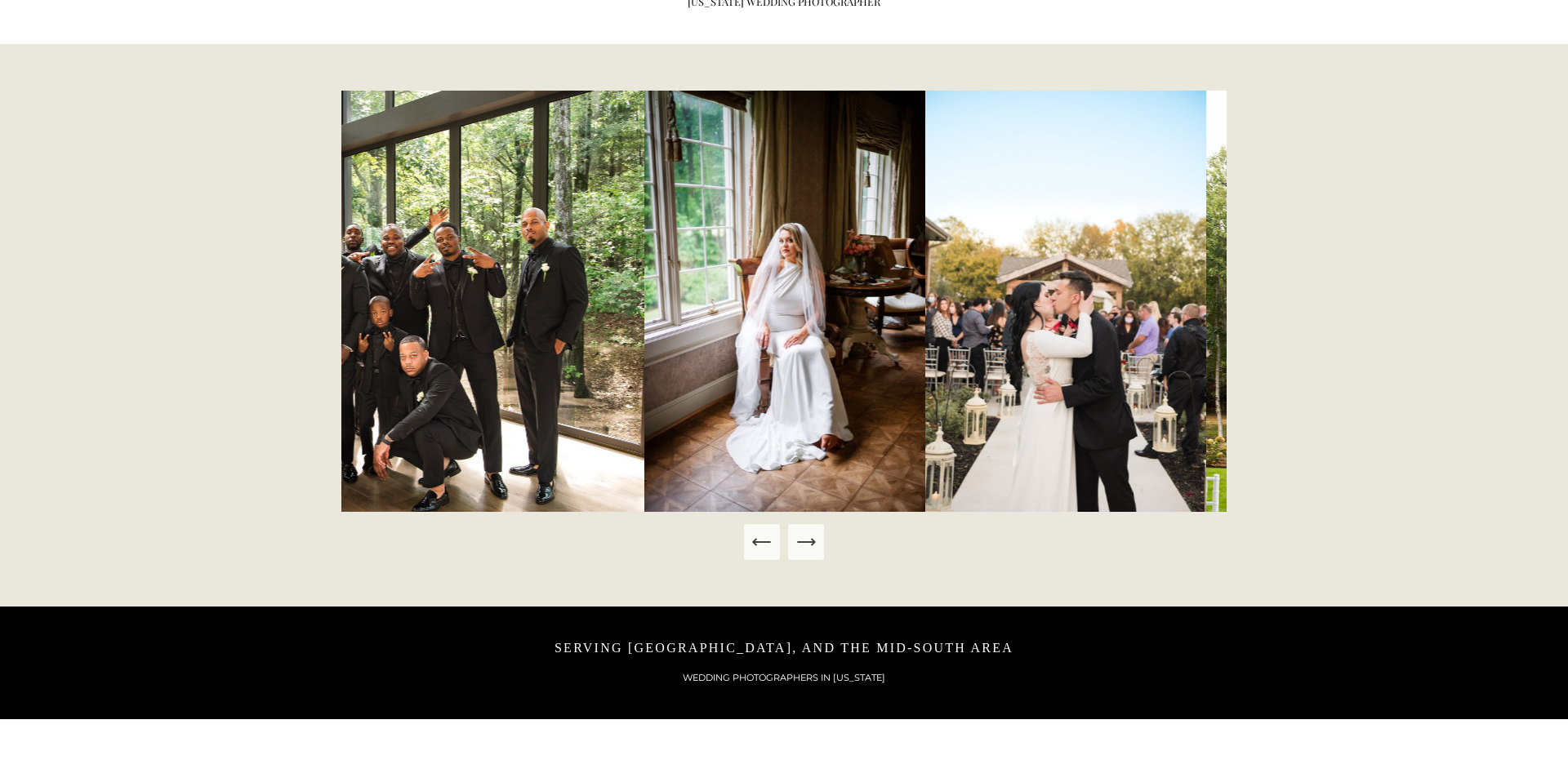
click at [812, 536] on icon "Next Slide" at bounding box center [806, 541] width 23 height 23
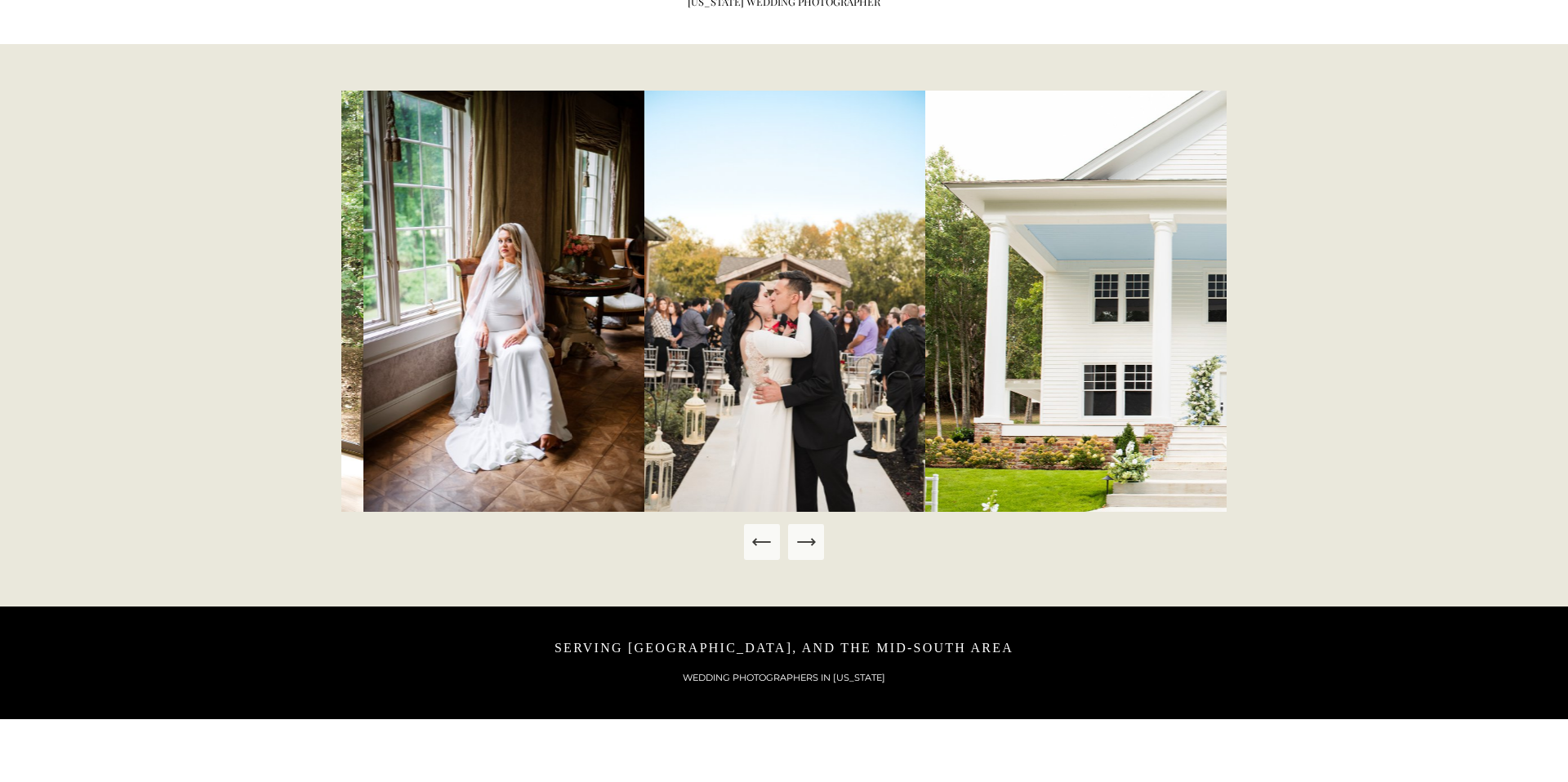
click at [812, 536] on icon "Next Slide" at bounding box center [806, 541] width 23 height 23
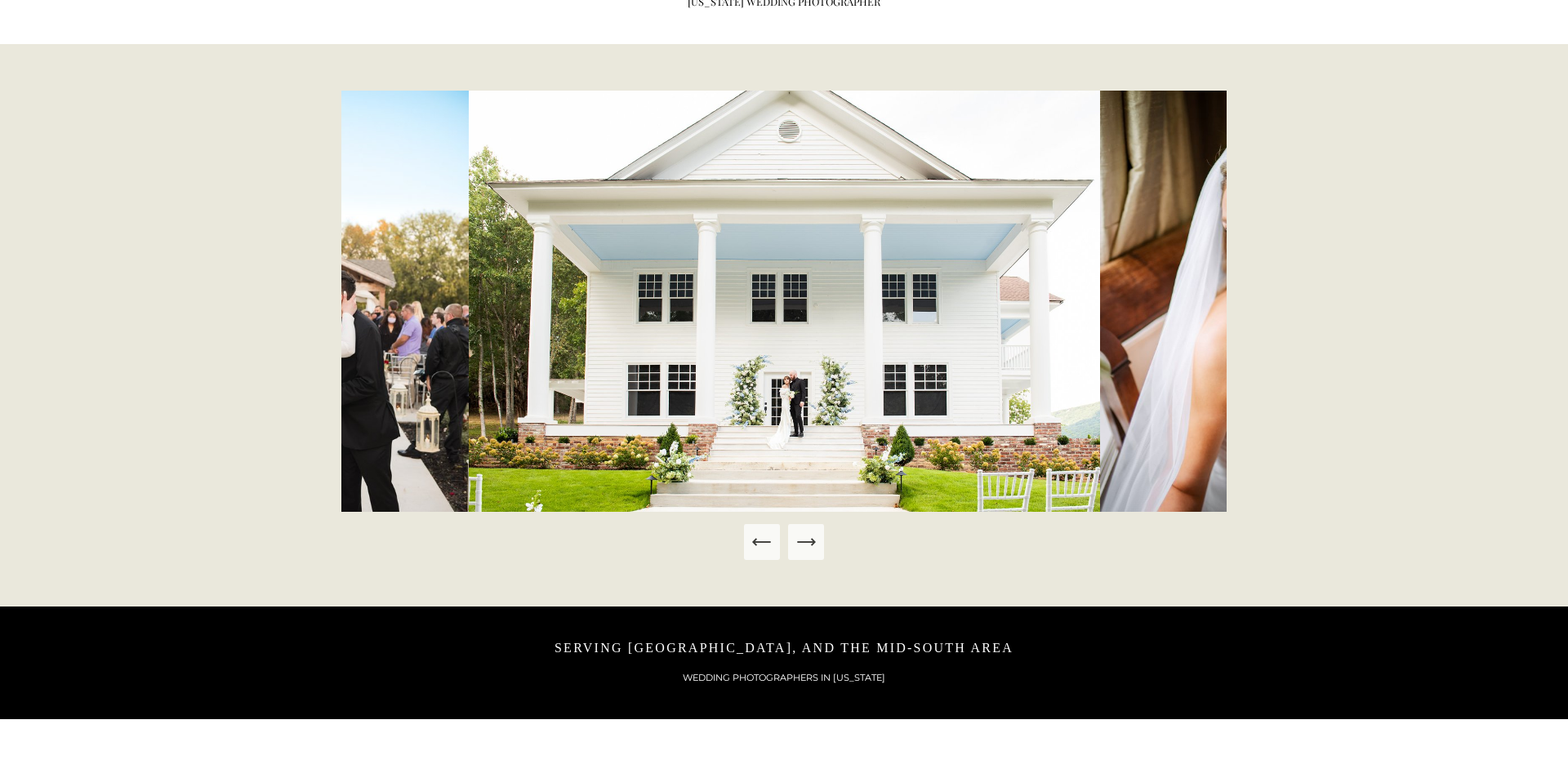
click at [812, 536] on icon "Next Slide" at bounding box center [806, 541] width 23 height 23
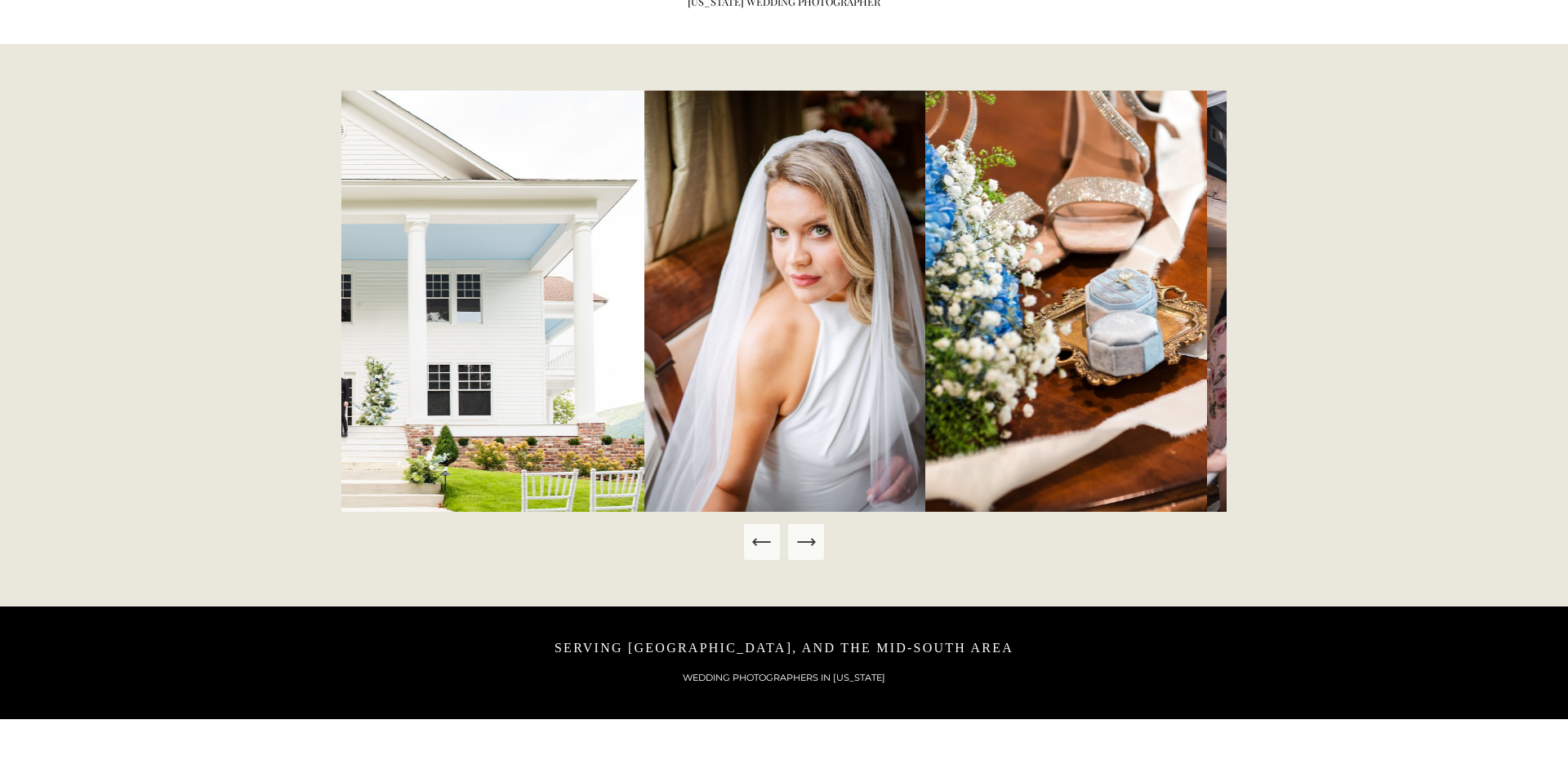
click at [812, 536] on icon "Next Slide" at bounding box center [806, 541] width 23 height 23
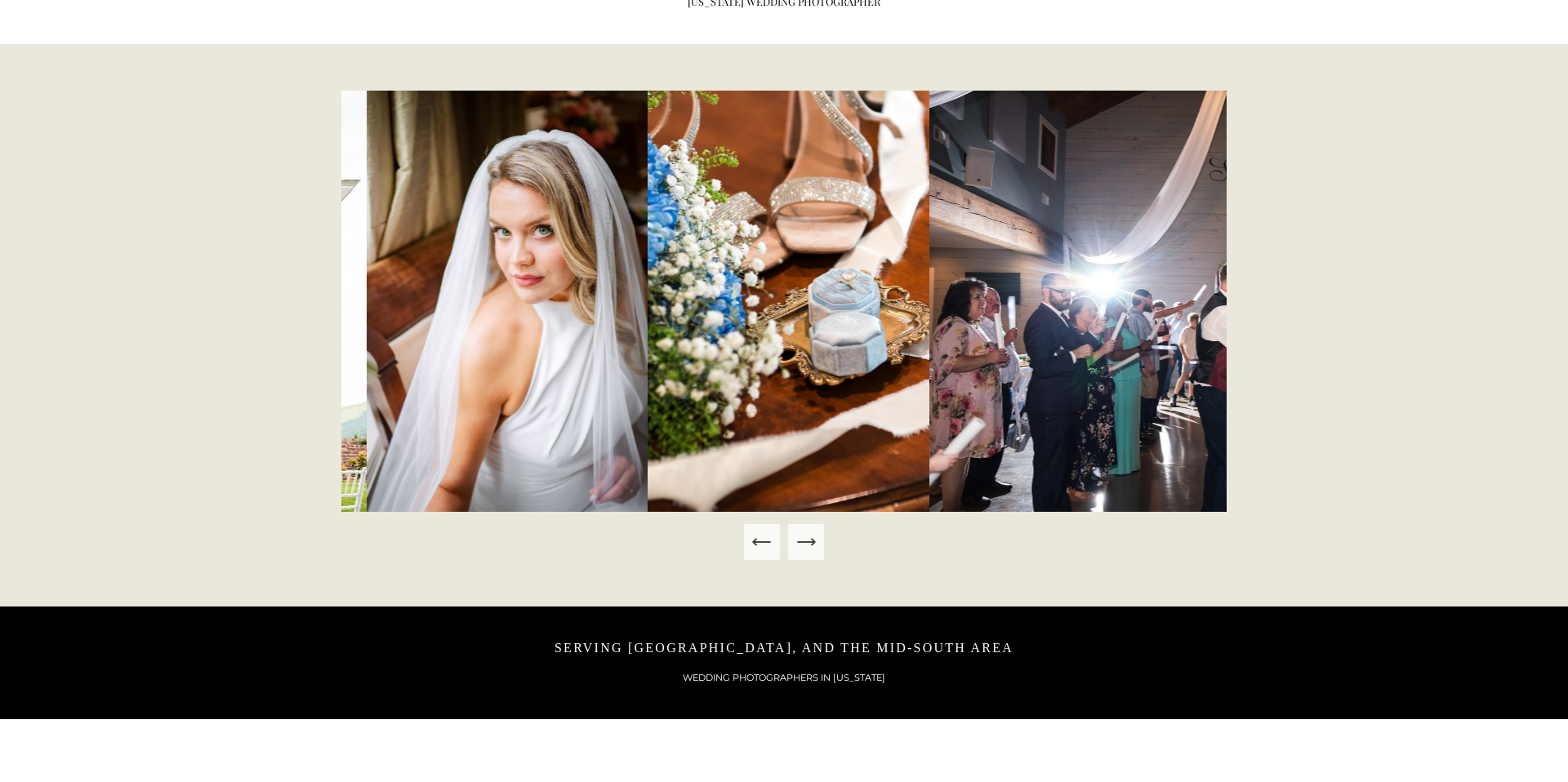
click at [812, 536] on icon "Next Slide" at bounding box center [806, 541] width 23 height 23
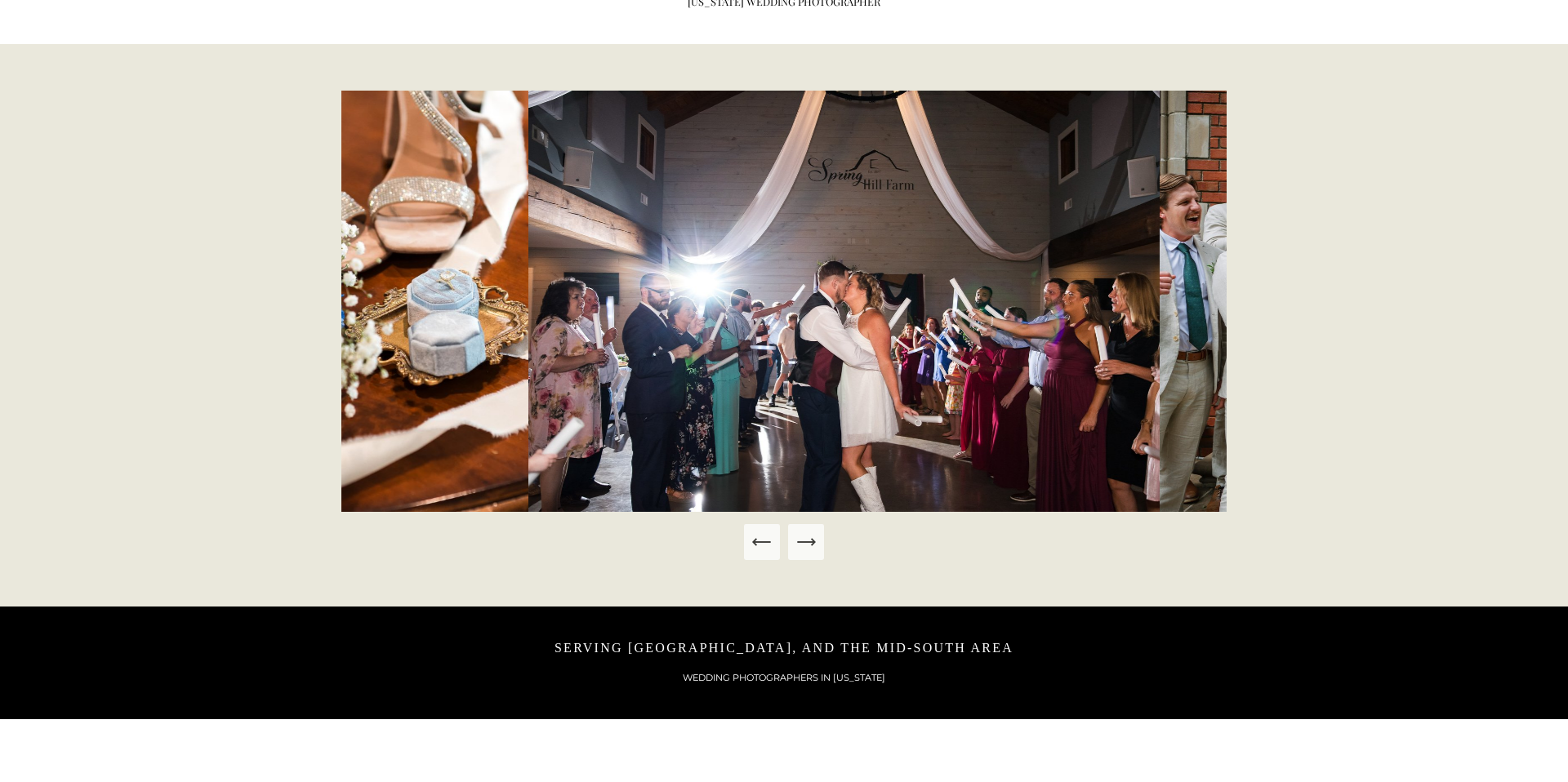
click at [812, 536] on icon "Next Slide" at bounding box center [806, 541] width 23 height 23
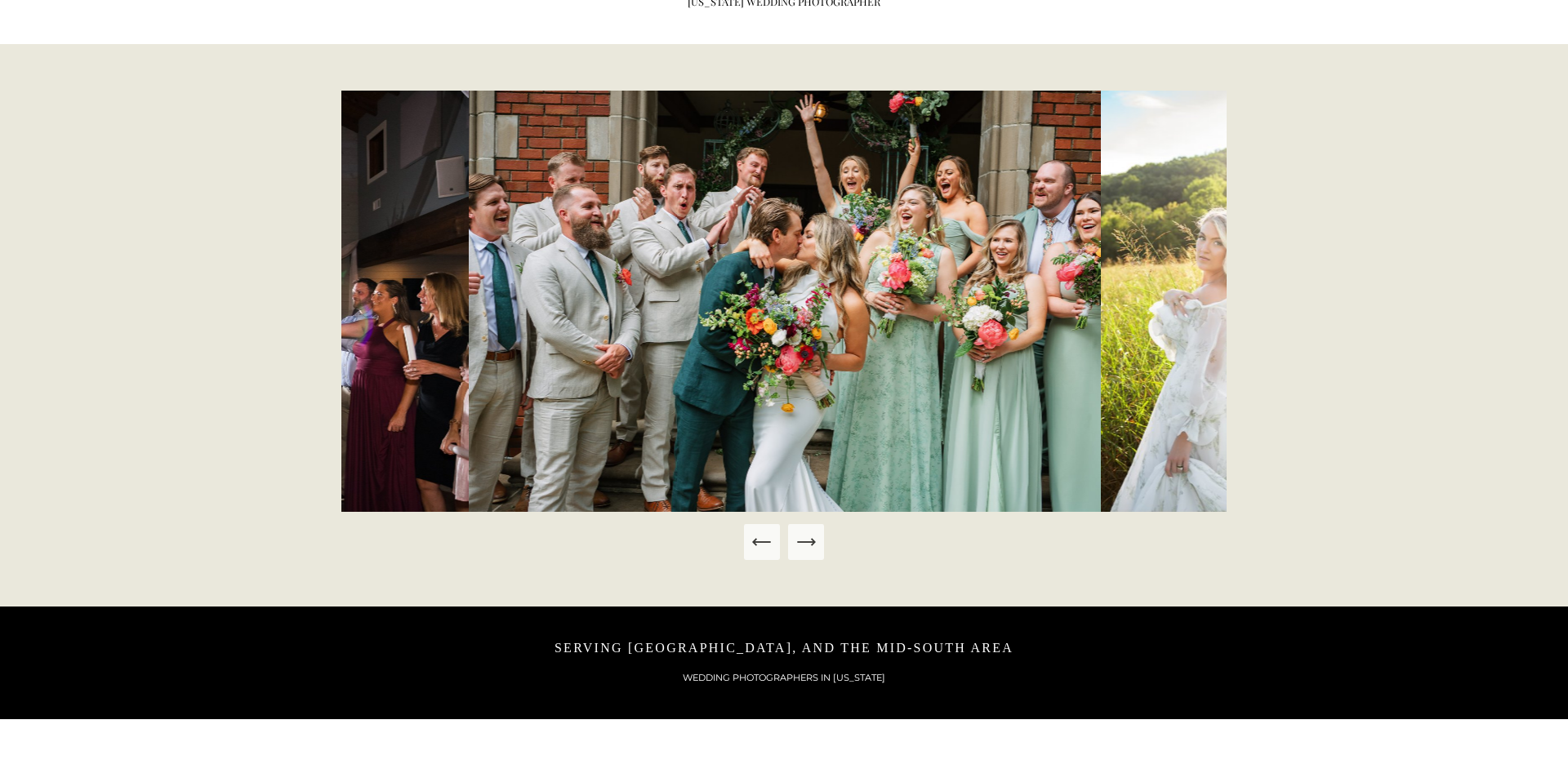
click at [812, 536] on icon "Next Slide" at bounding box center [806, 541] width 23 height 23
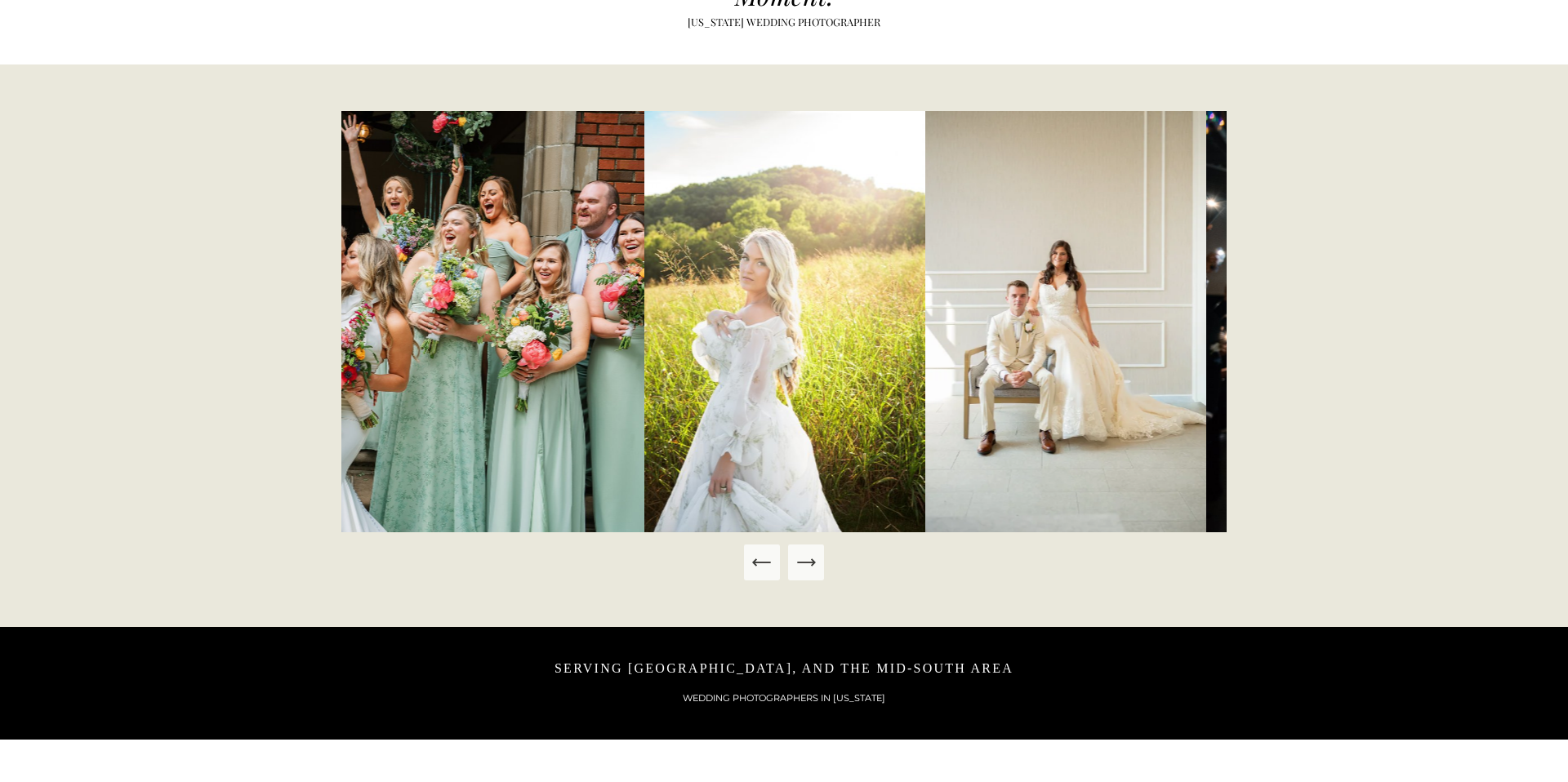
scroll to position [0, 0]
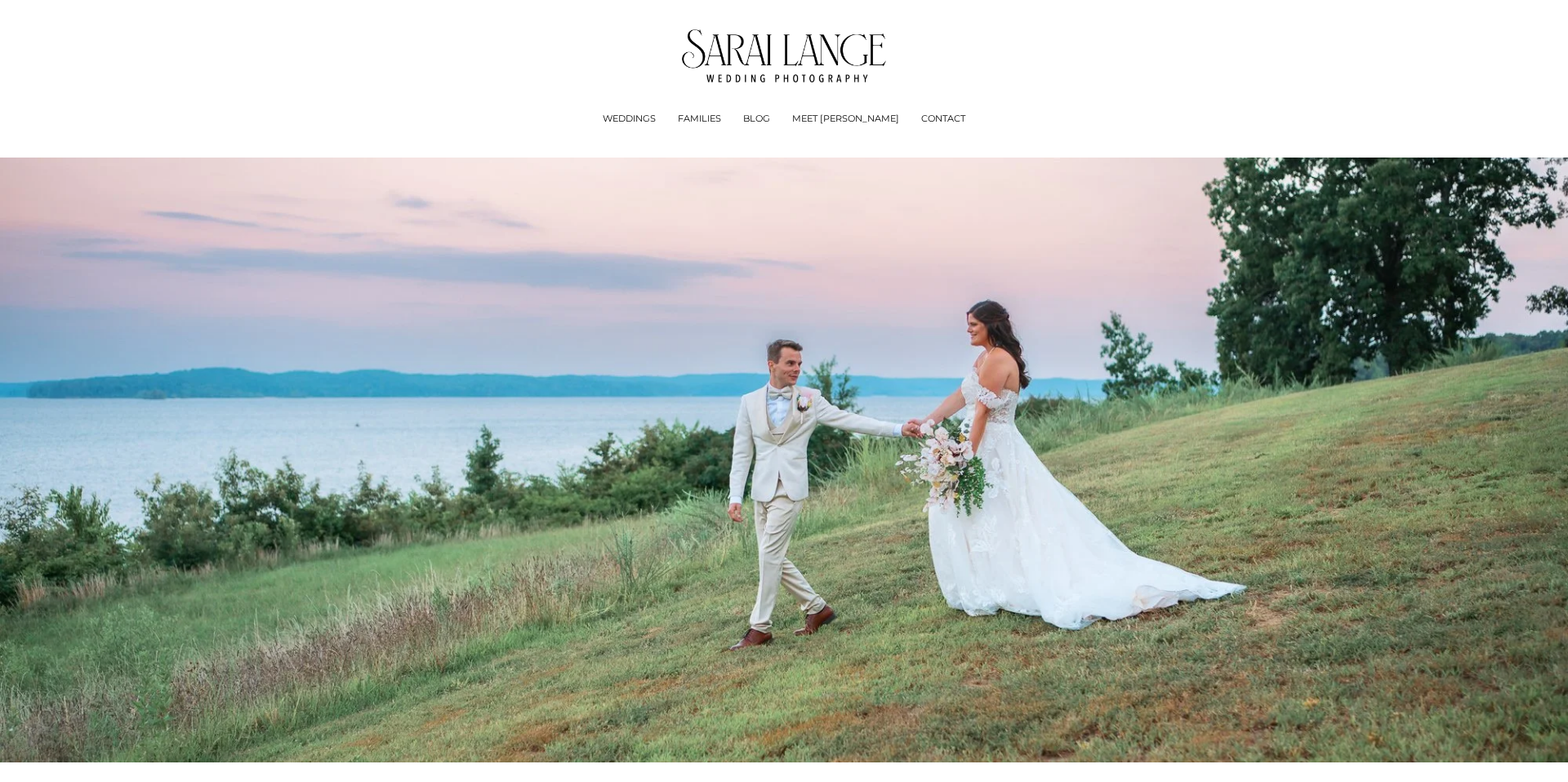
click at [770, 119] on link "BLOG" at bounding box center [757, 118] width 27 height 17
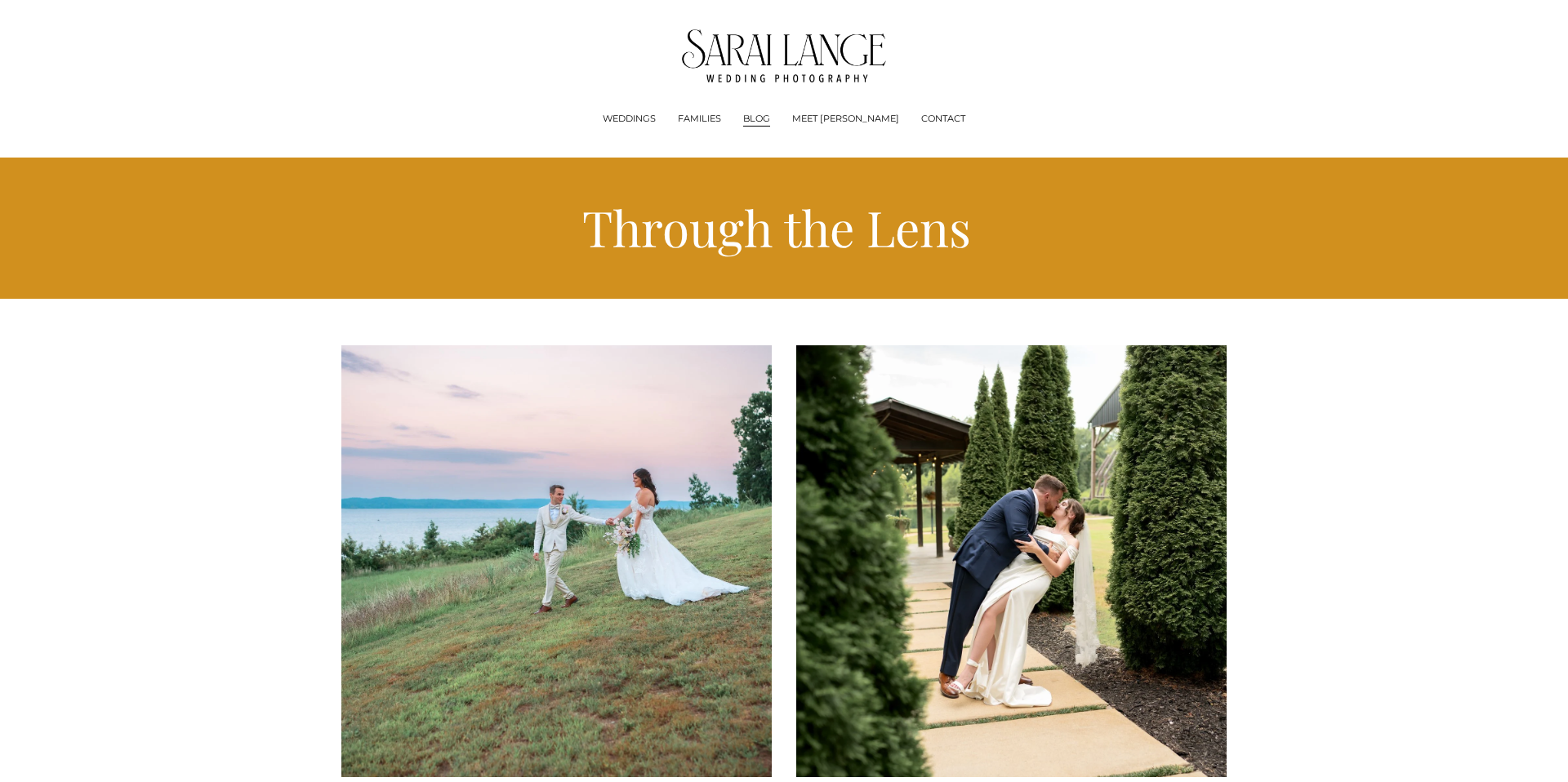
click at [845, 120] on link "MEET [PERSON_NAME]" at bounding box center [845, 118] width 107 height 17
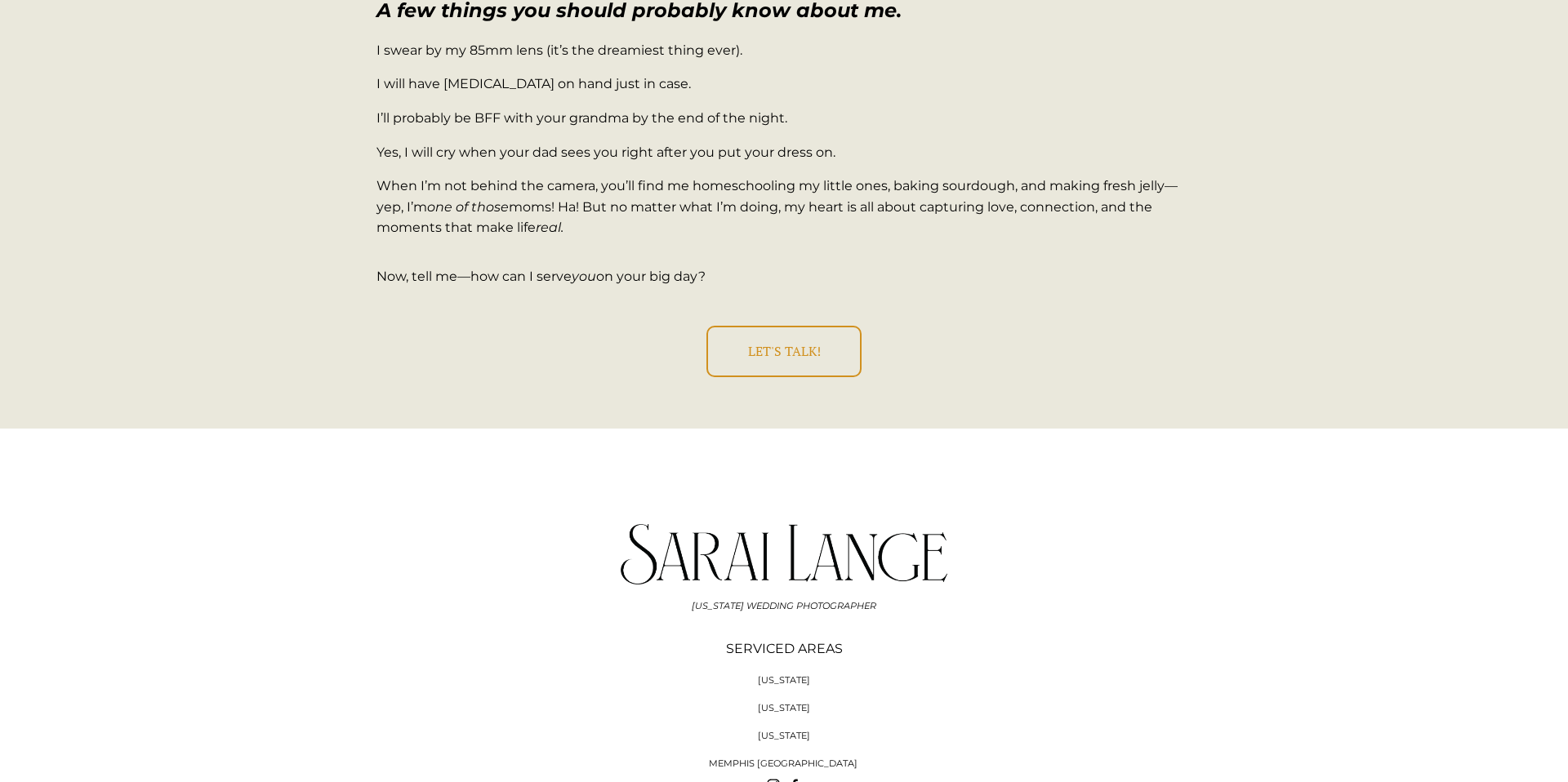
scroll to position [2906, 0]
